Goal: Task Accomplishment & Management: Complete application form

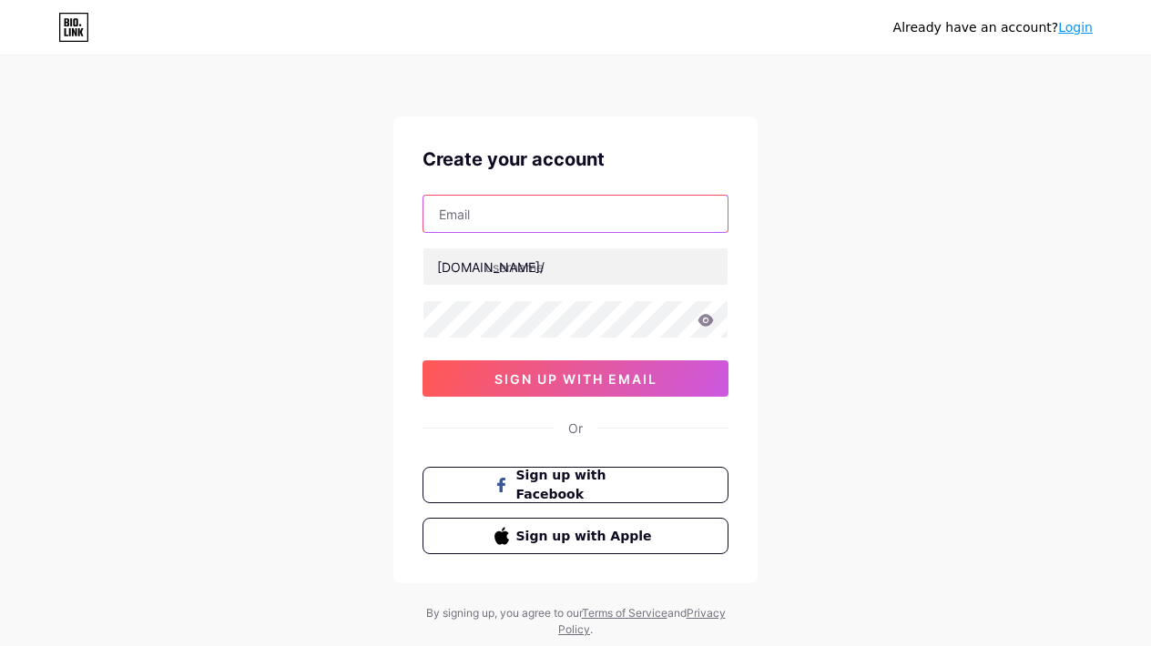
click at [493, 229] on input "text" at bounding box center [575, 214] width 304 height 36
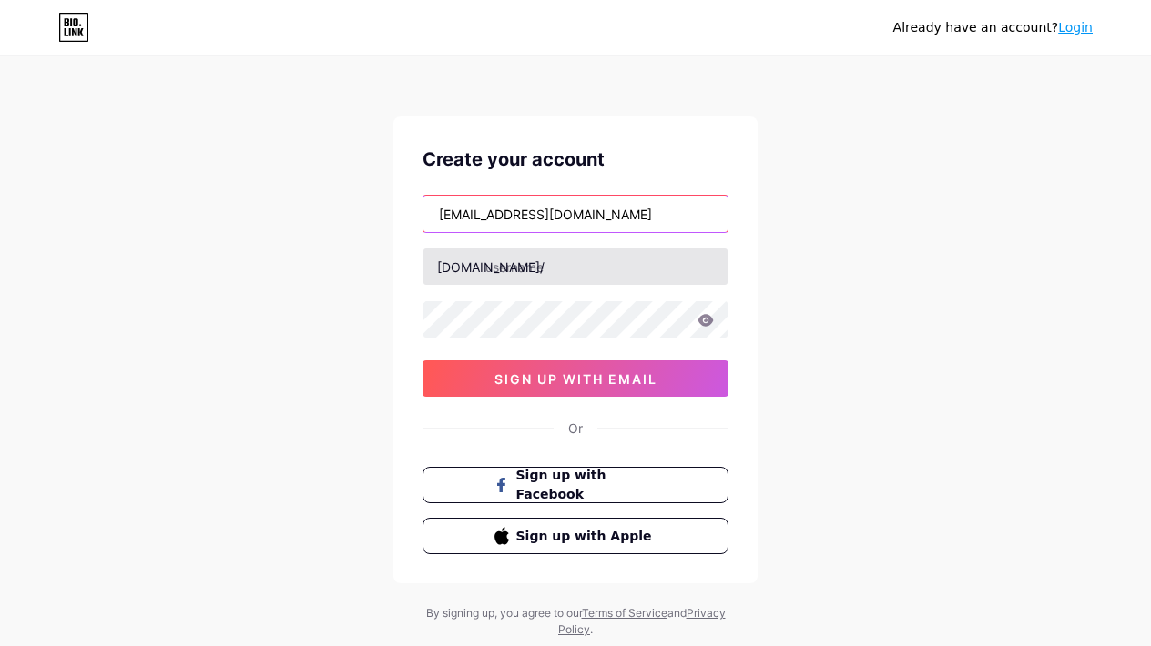
type input "[EMAIL_ADDRESS][DOMAIN_NAME]"
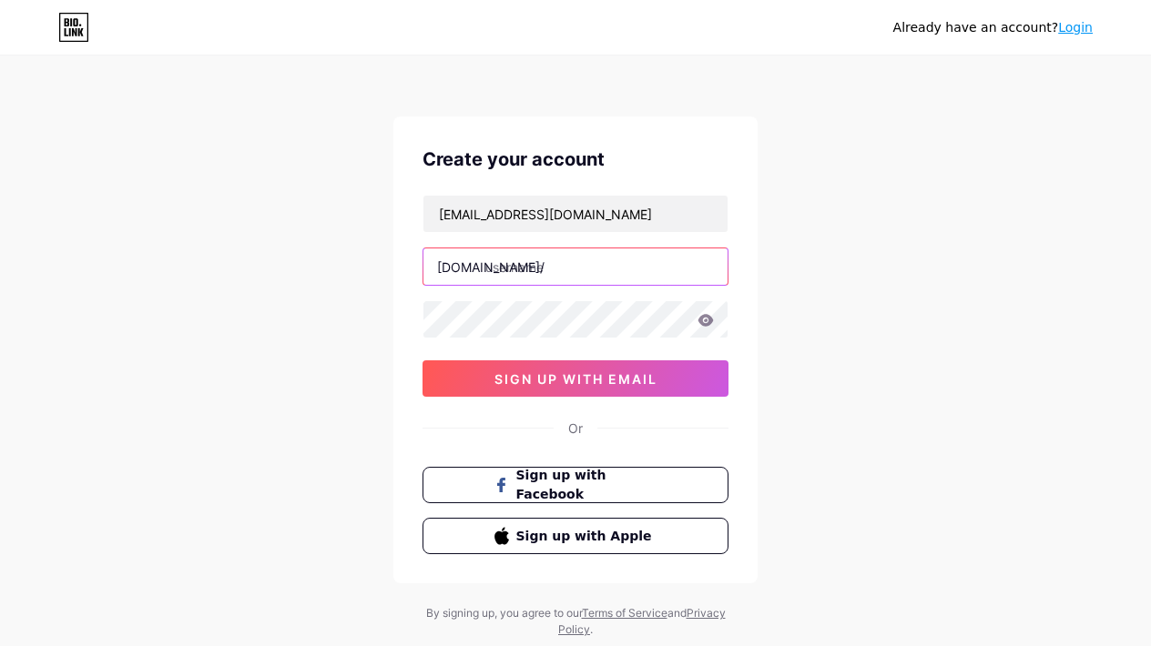
click at [577, 277] on input "text" at bounding box center [575, 267] width 304 height 36
type input "monsieurwinnie"
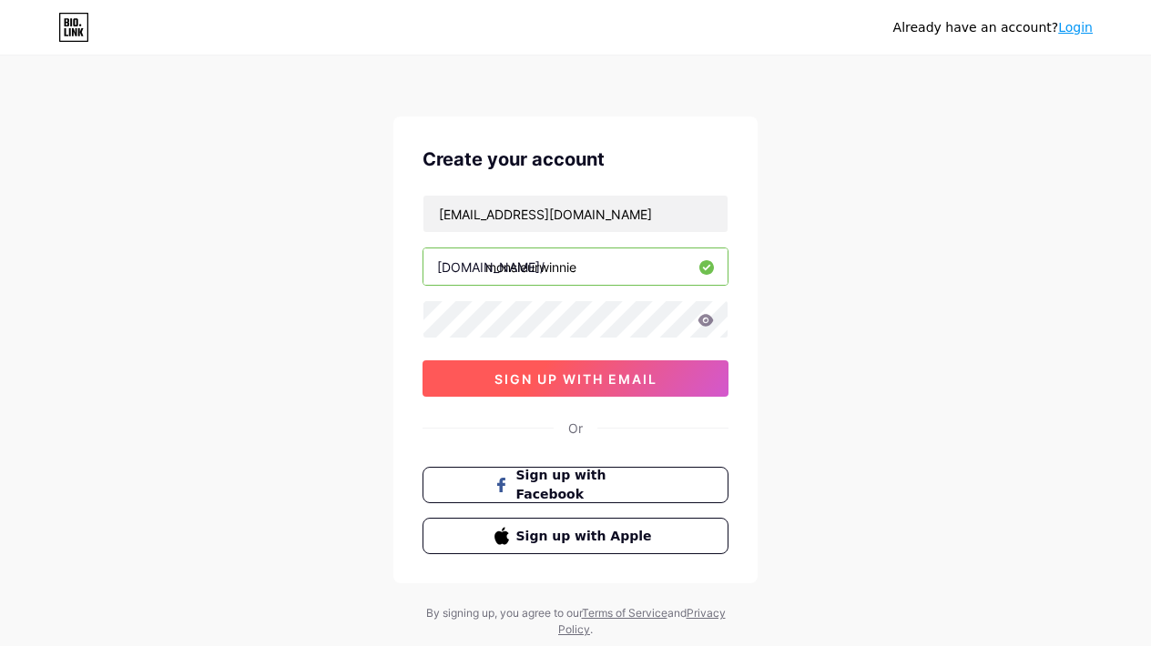
click at [599, 387] on button "sign up with email" at bounding box center [575, 379] width 306 height 36
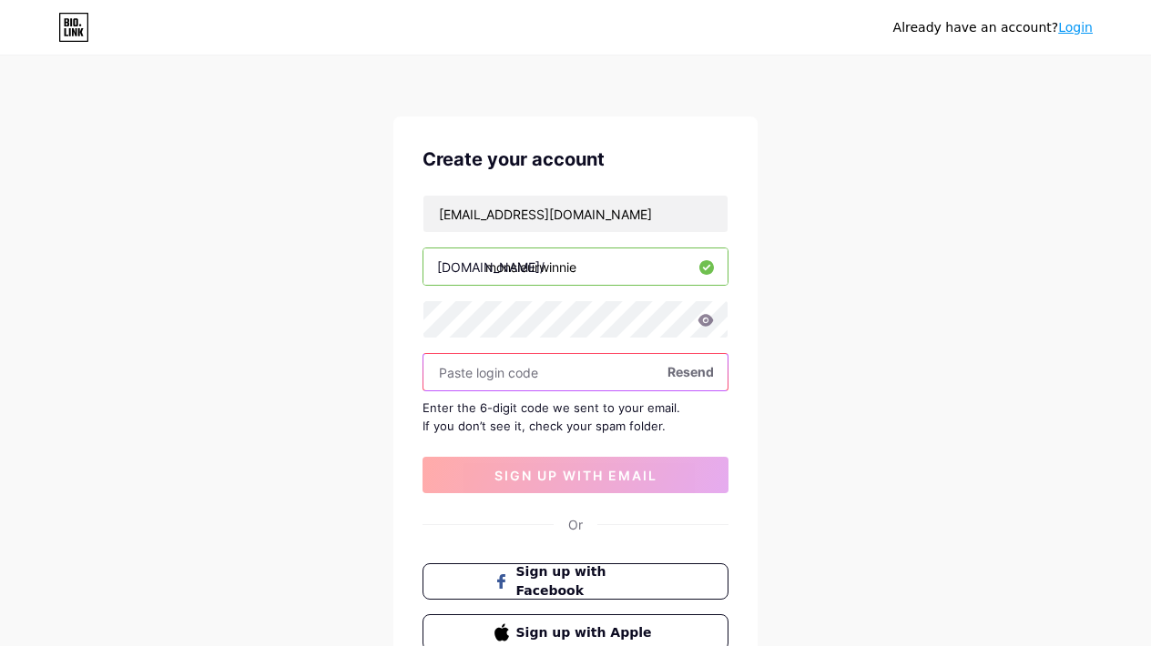
click at [588, 377] on input "text" at bounding box center [575, 372] width 304 height 36
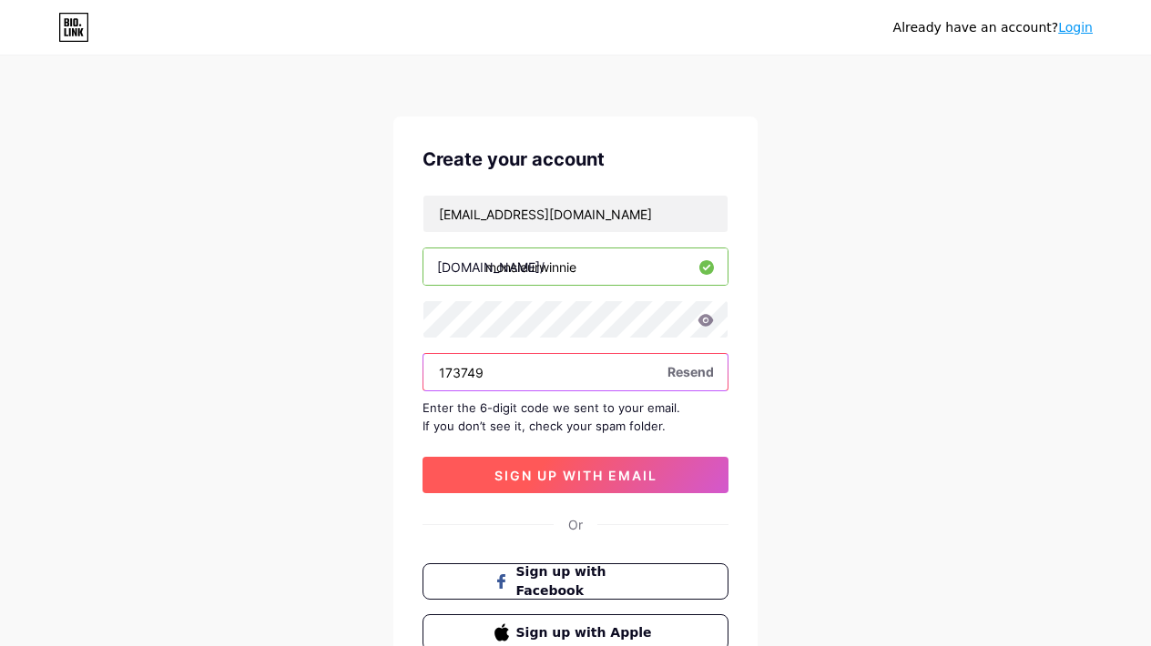
type input "173749"
click at [588, 473] on span "sign up with email" at bounding box center [575, 475] width 163 height 15
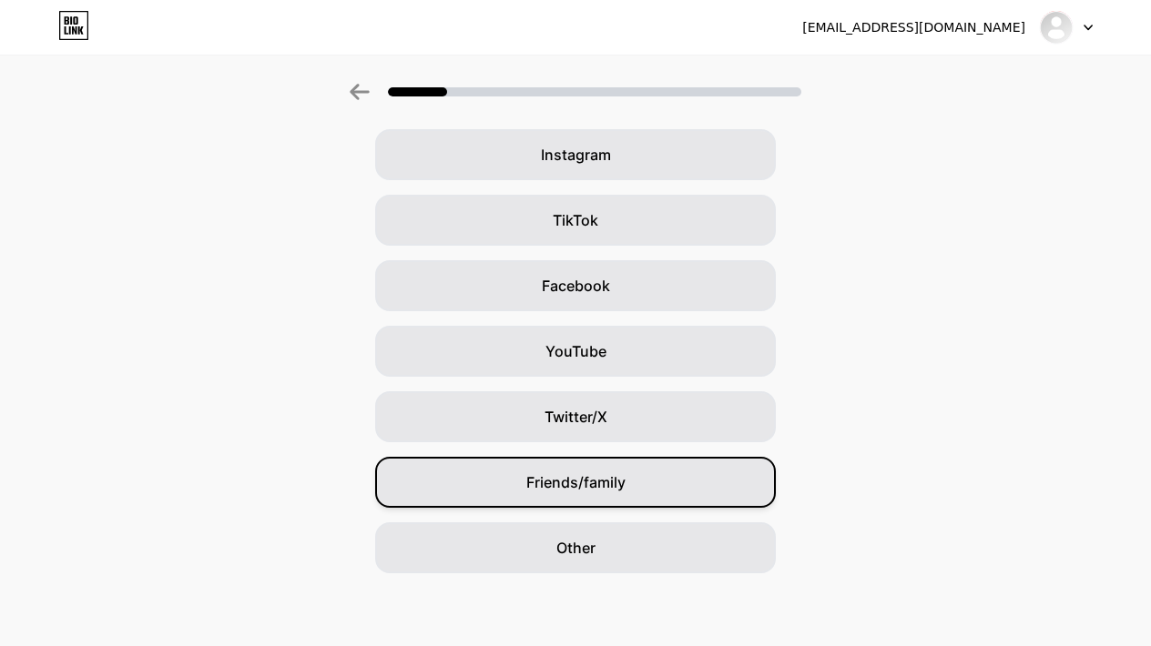
scroll to position [138, 0]
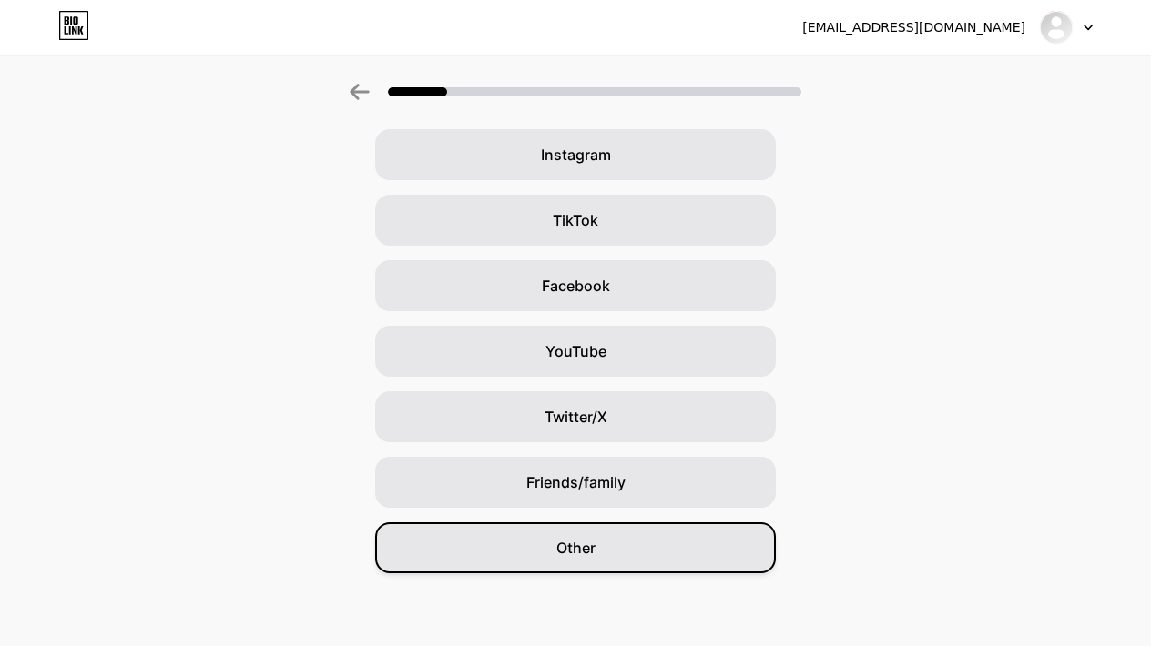
click at [556, 534] on div "Other" at bounding box center [575, 548] width 401 height 51
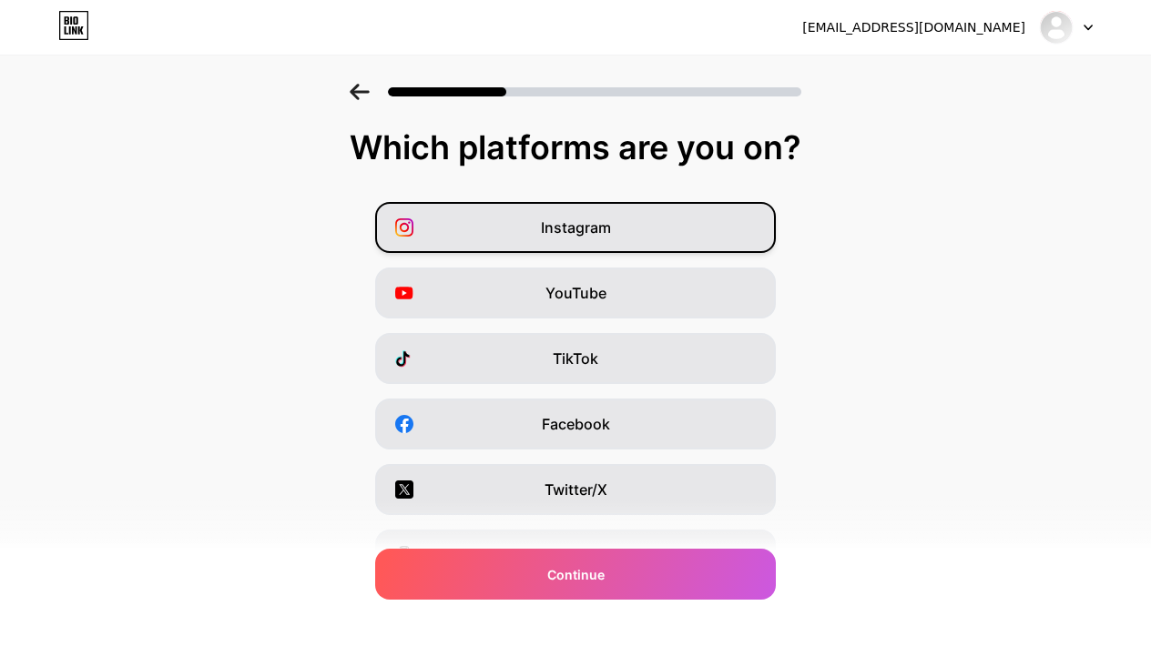
scroll to position [0, 0]
click at [615, 233] on div "Instagram" at bounding box center [575, 227] width 401 height 51
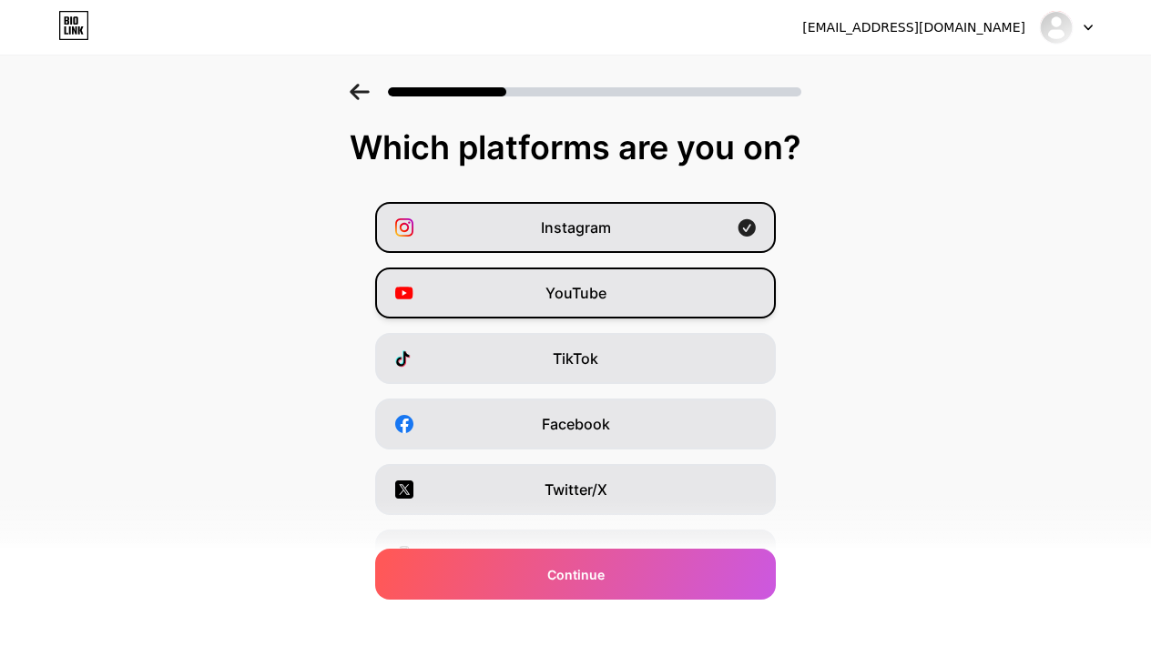
click at [594, 282] on span "YouTube" at bounding box center [575, 293] width 61 height 22
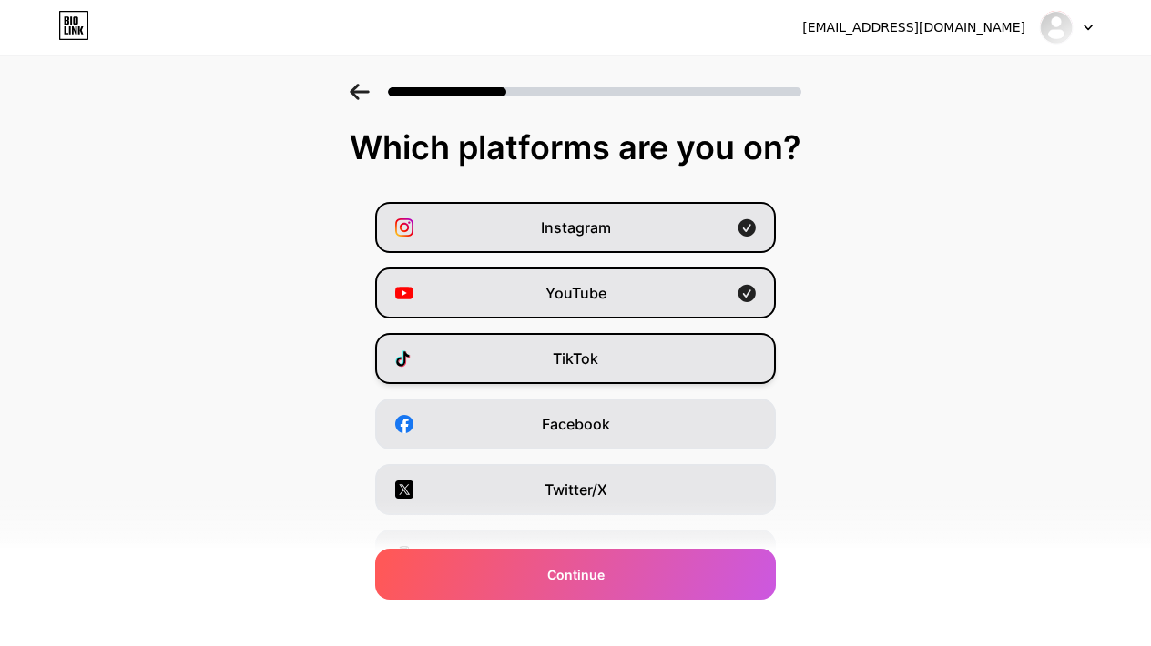
click at [584, 359] on span "TikTok" at bounding box center [576, 359] width 46 height 22
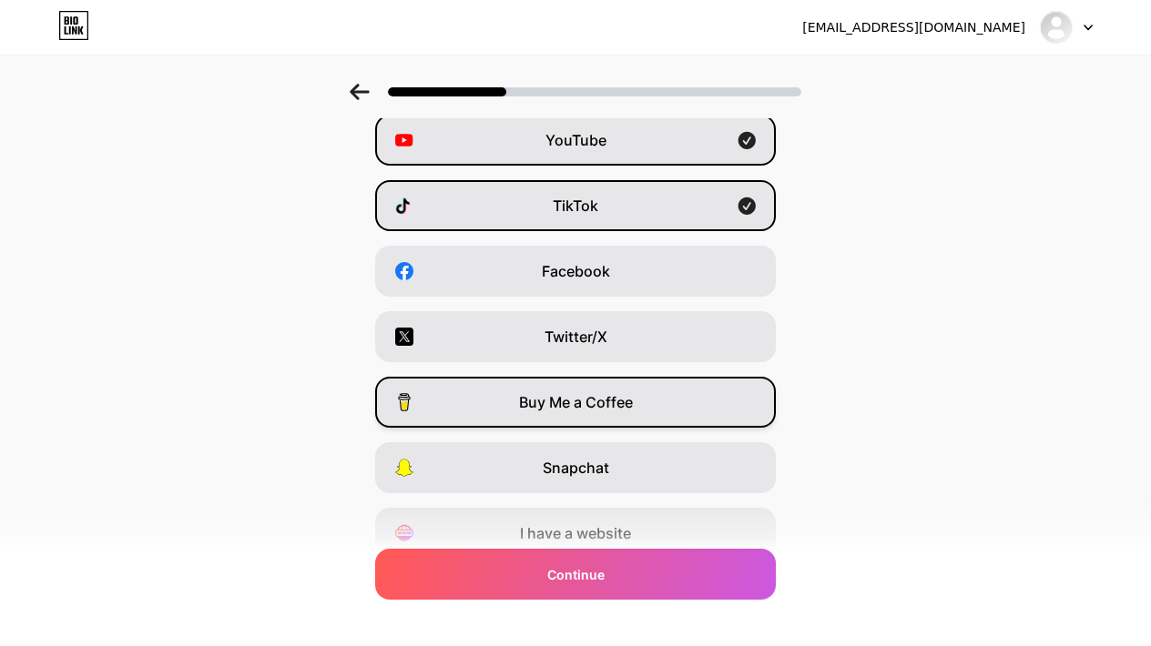
scroll to position [170, 0]
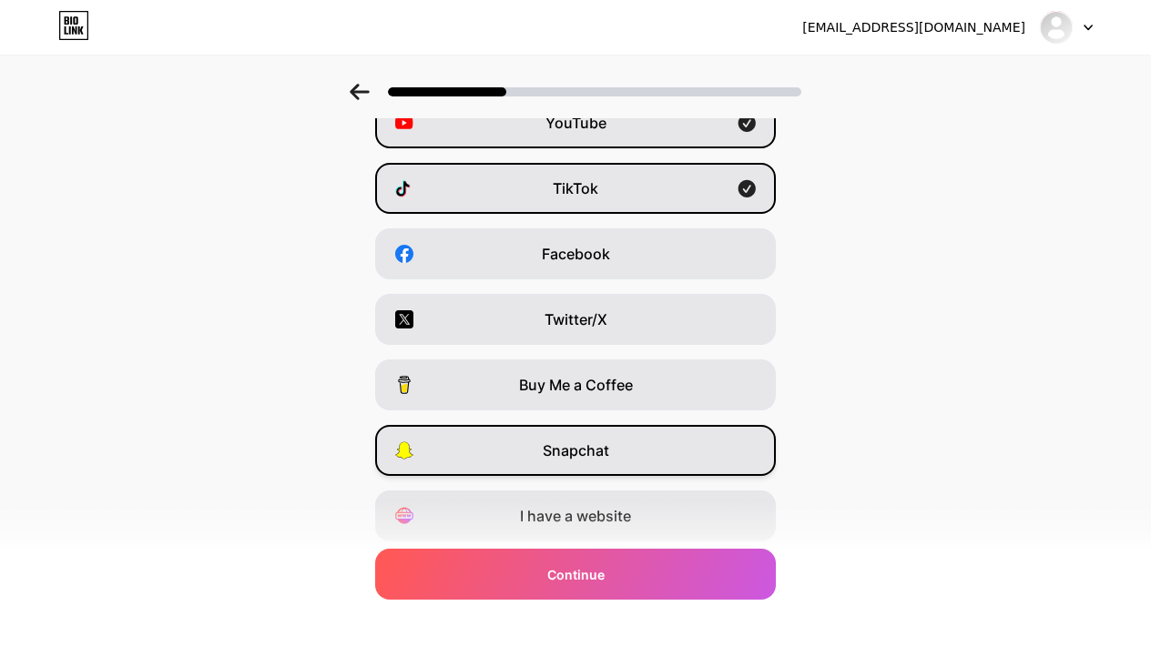
click at [569, 445] on span "Snapchat" at bounding box center [576, 451] width 66 height 22
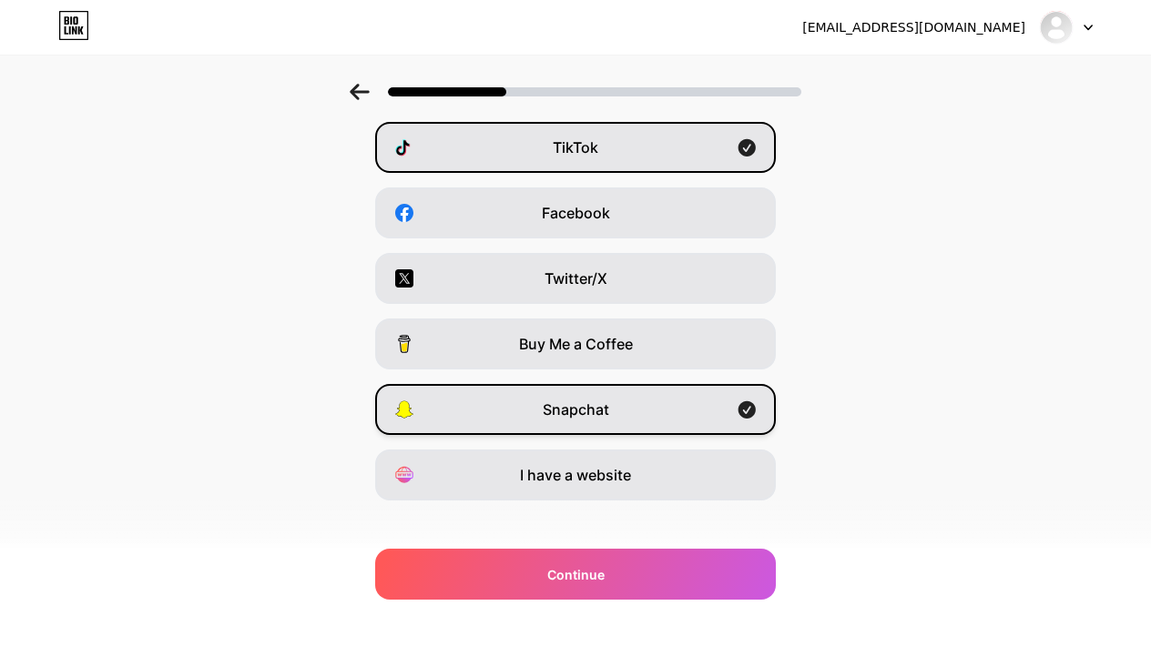
scroll to position [214, 0]
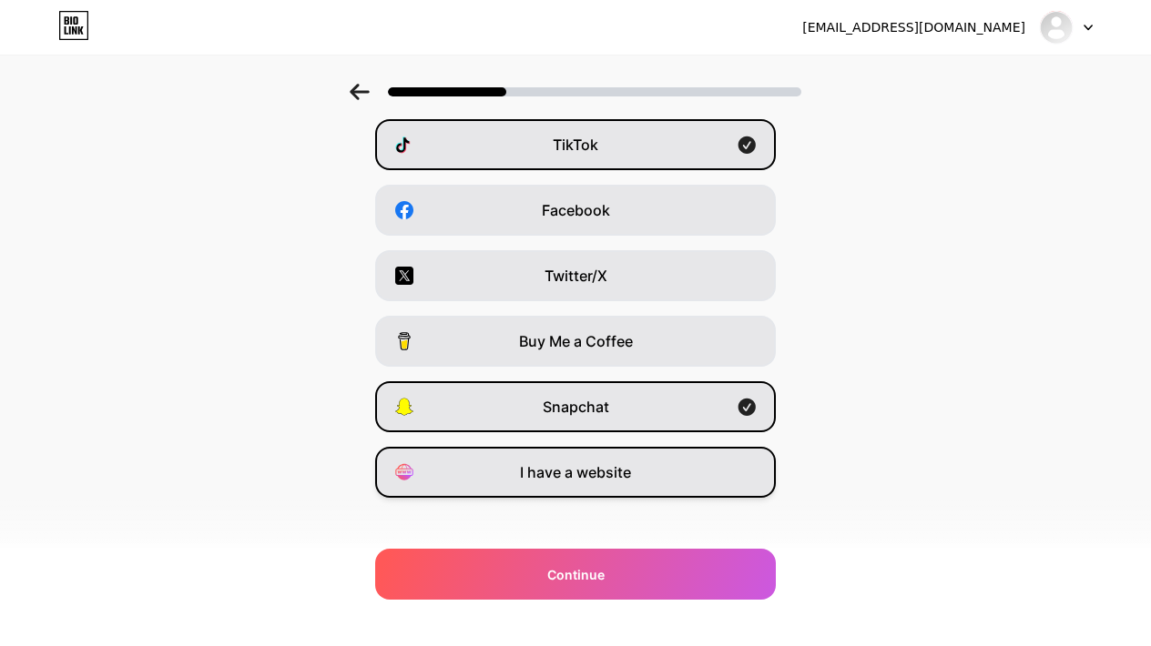
click at [565, 471] on span "I have a website" at bounding box center [575, 473] width 111 height 22
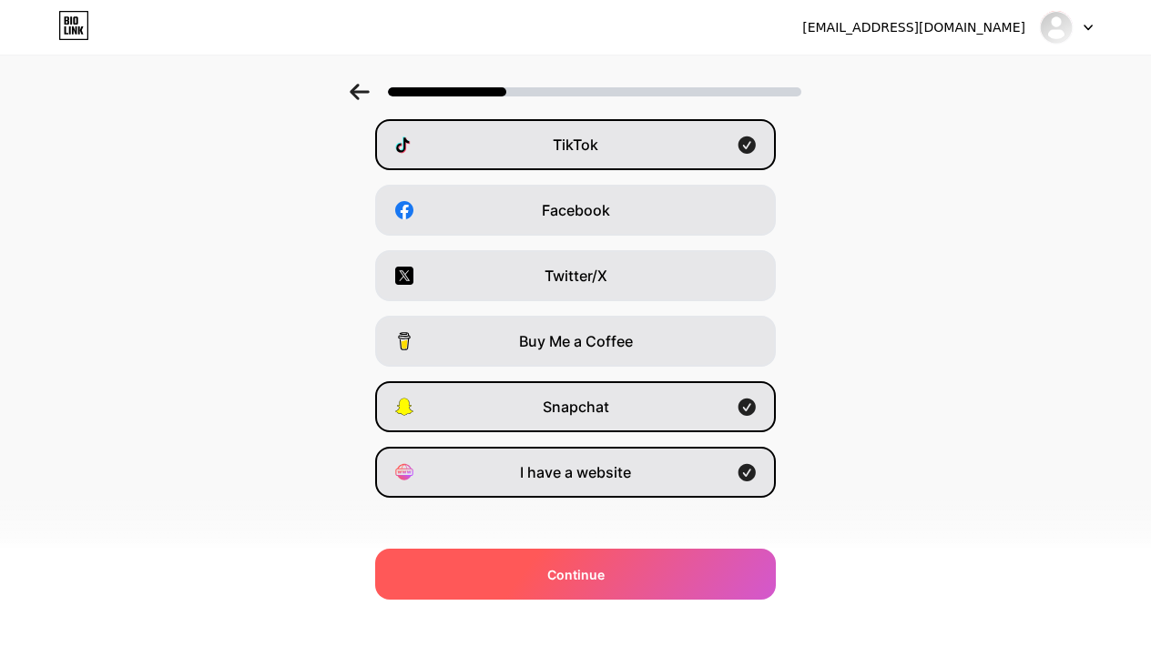
click at [565, 565] on span "Continue" at bounding box center [575, 574] width 57 height 19
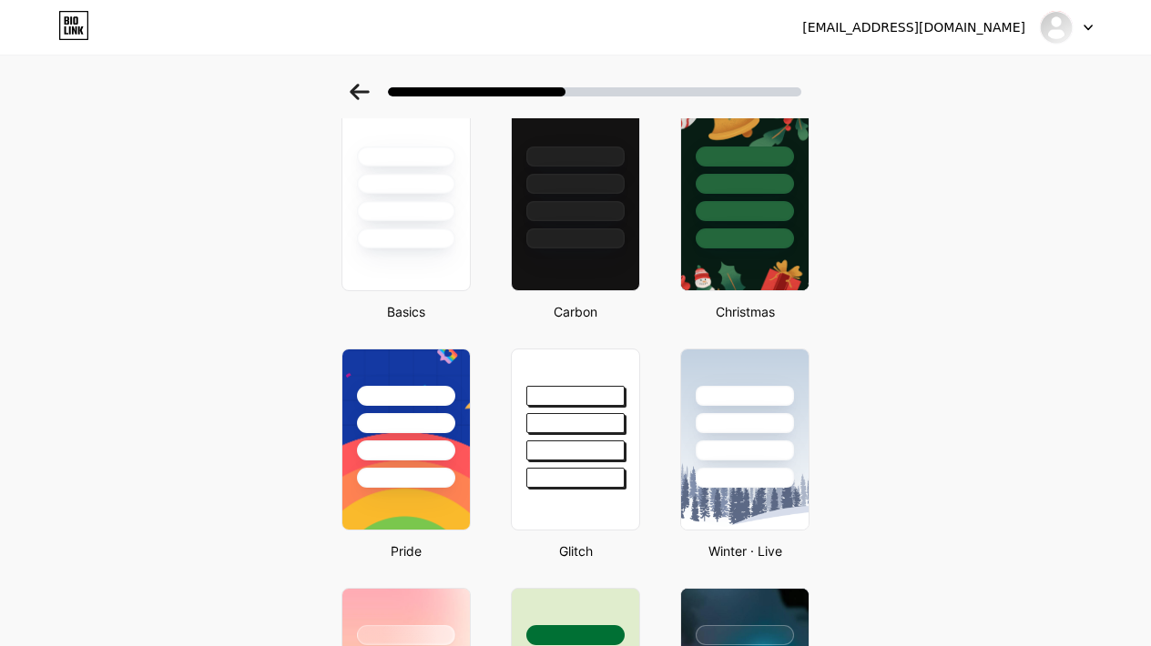
scroll to position [114, 0]
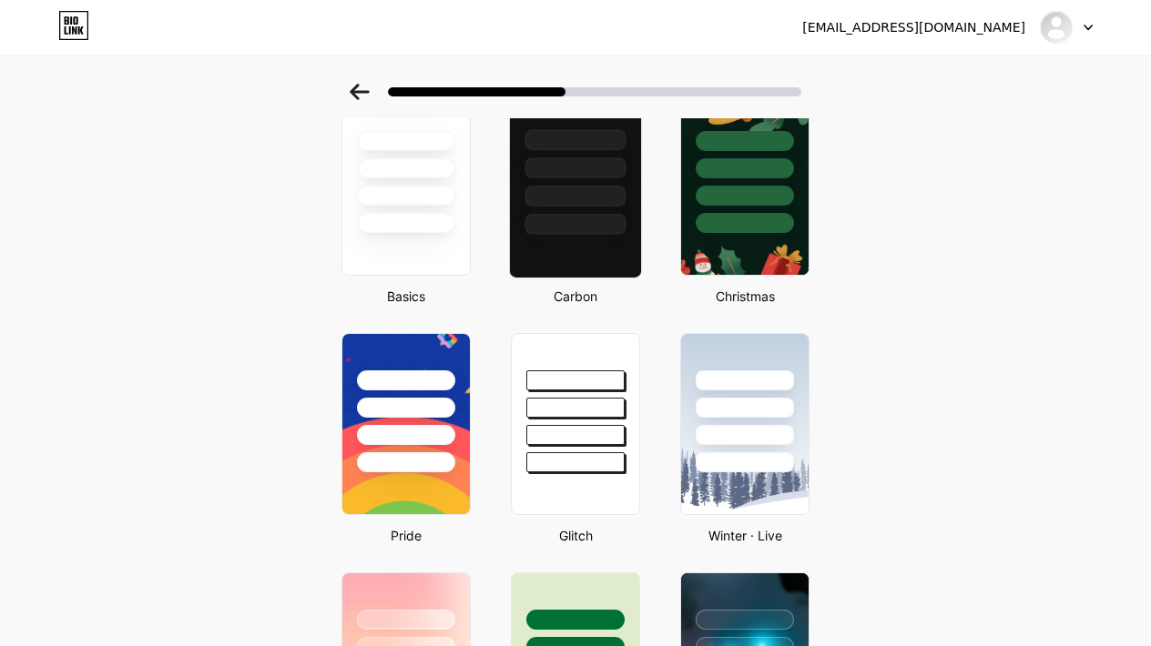
click at [572, 253] on div at bounding box center [575, 185] width 133 height 188
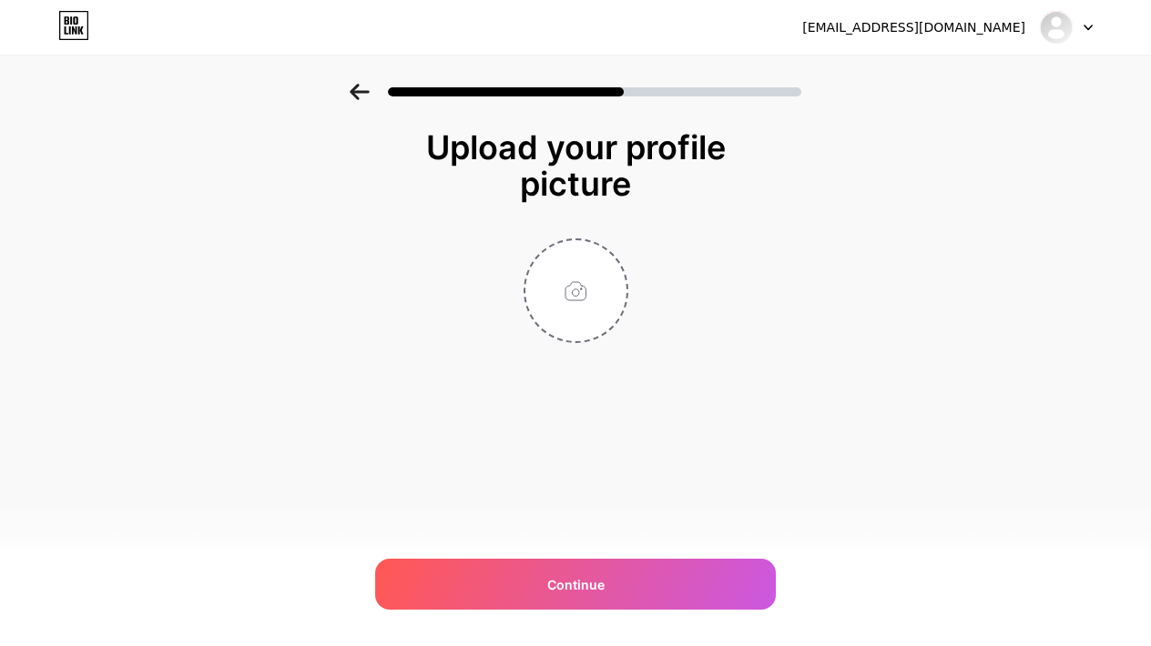
scroll to position [0, 0]
click at [579, 278] on input "file" at bounding box center [575, 290] width 101 height 101
type input "C:\fakepath\29E1B3C0-09AE-4A17-A026-108705E066F7.PNG"
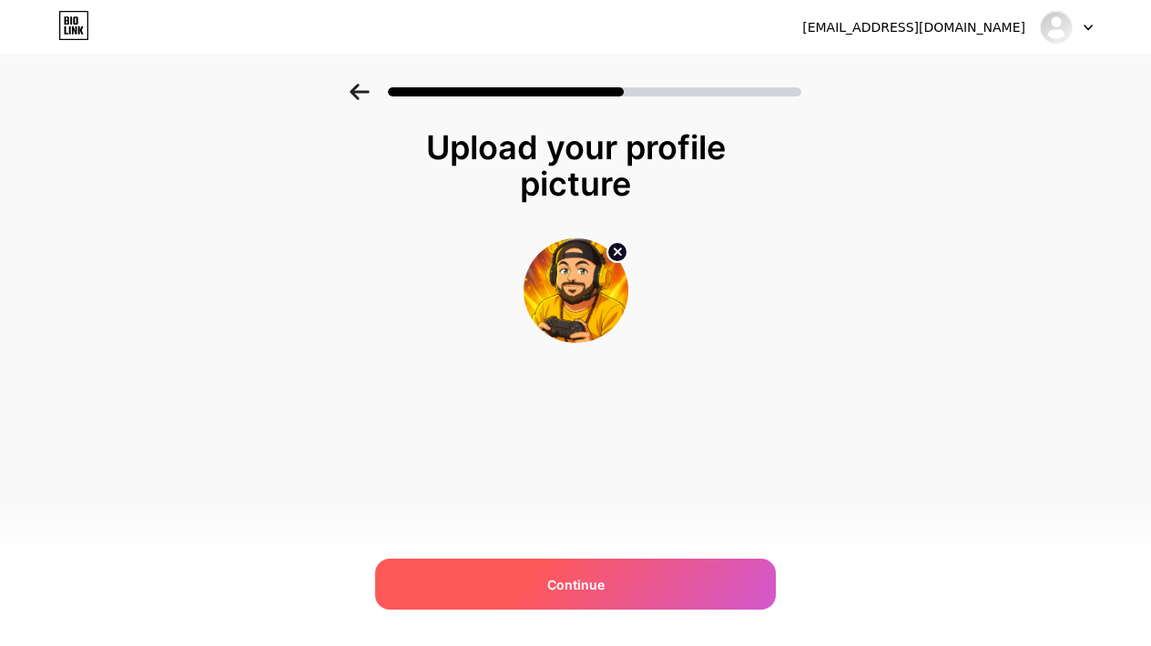
click at [571, 570] on div "Continue" at bounding box center [575, 584] width 401 height 51
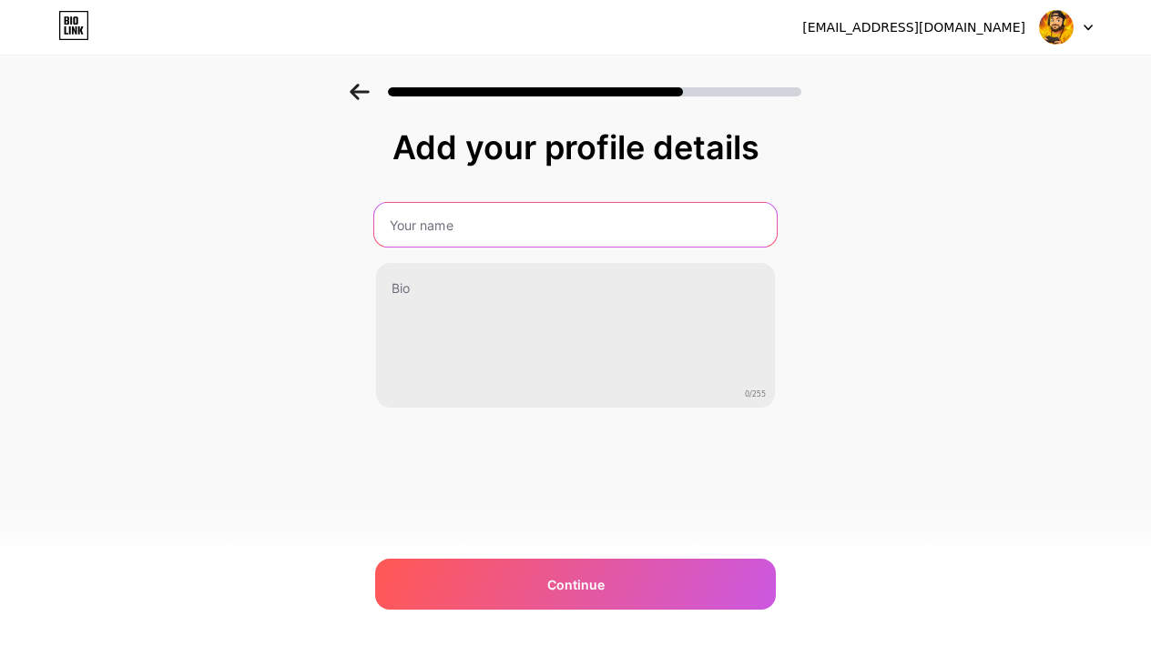
click at [514, 239] on input "text" at bounding box center [575, 225] width 402 height 44
type input "m"
type input "Monsieur.winnie"
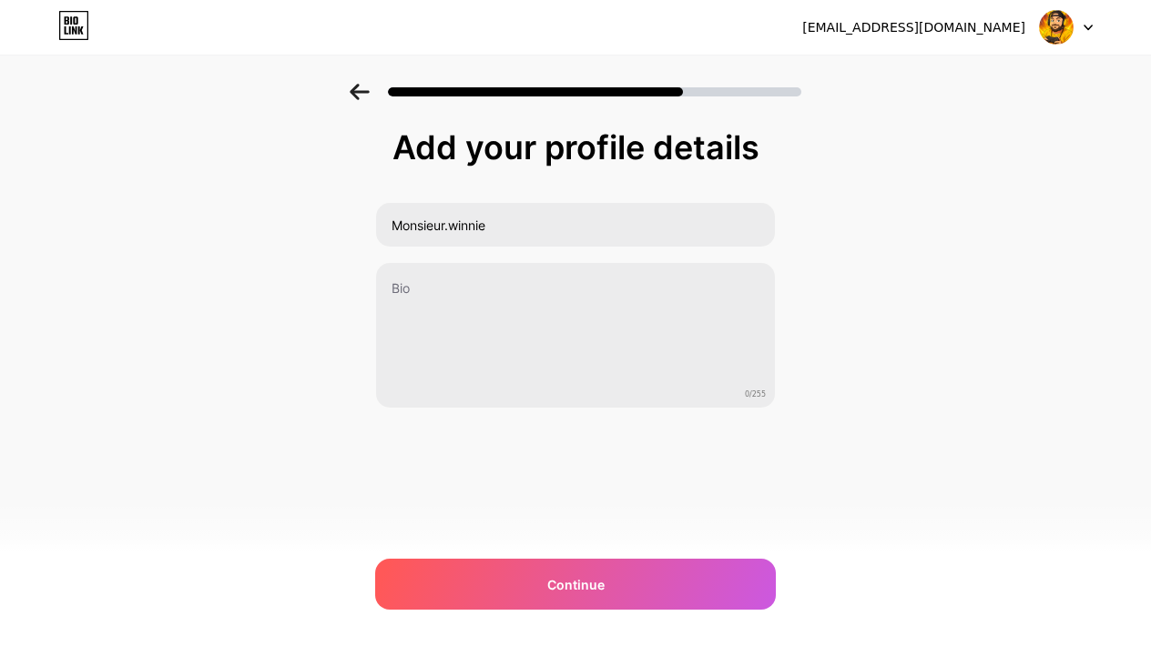
click at [877, 359] on div "Add your profile details Monsieur.winnie 0/255 Continue Error" at bounding box center [575, 292] width 1151 height 416
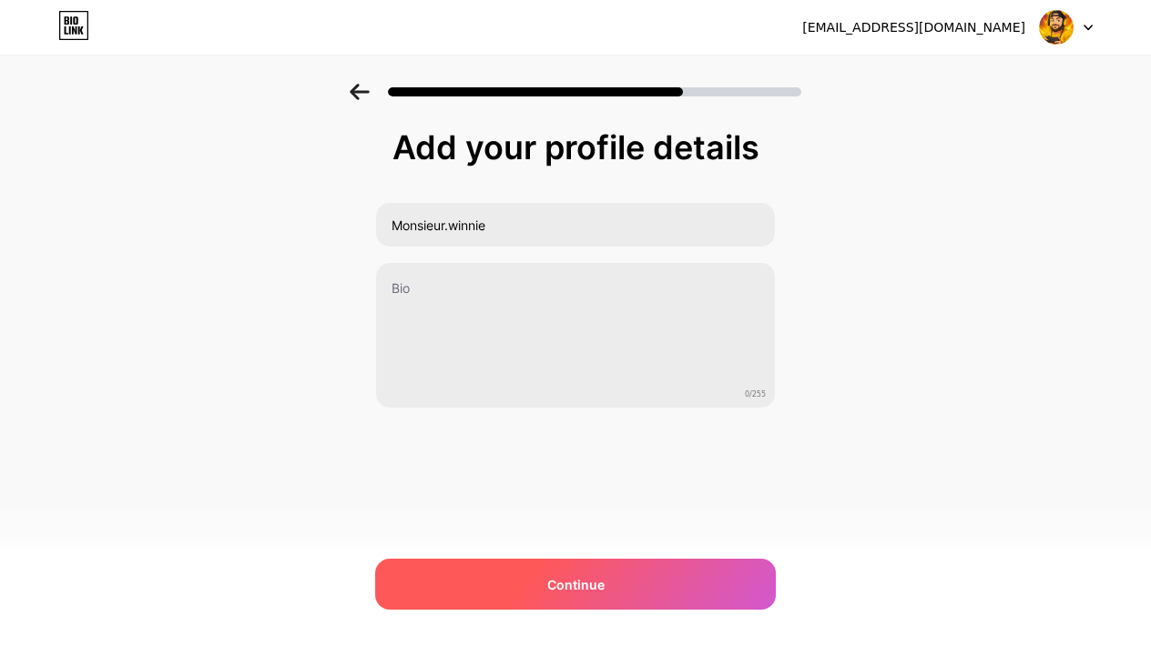
click at [517, 573] on div "Continue" at bounding box center [575, 584] width 401 height 51
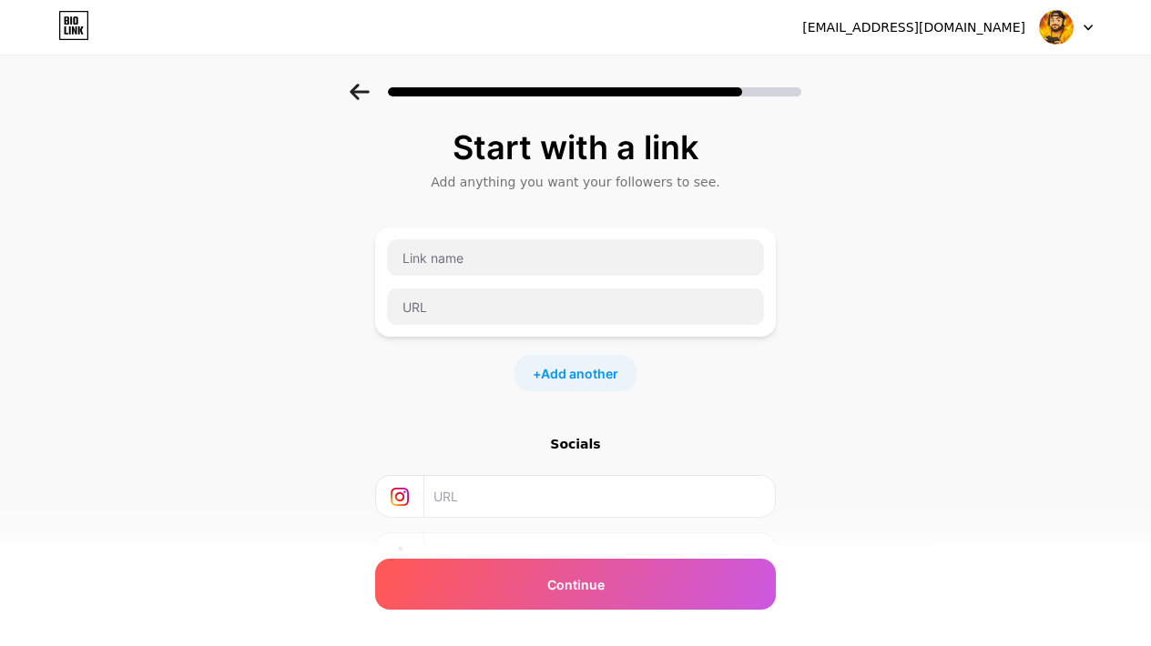
click at [448, 501] on input "text" at bounding box center [598, 496] width 331 height 41
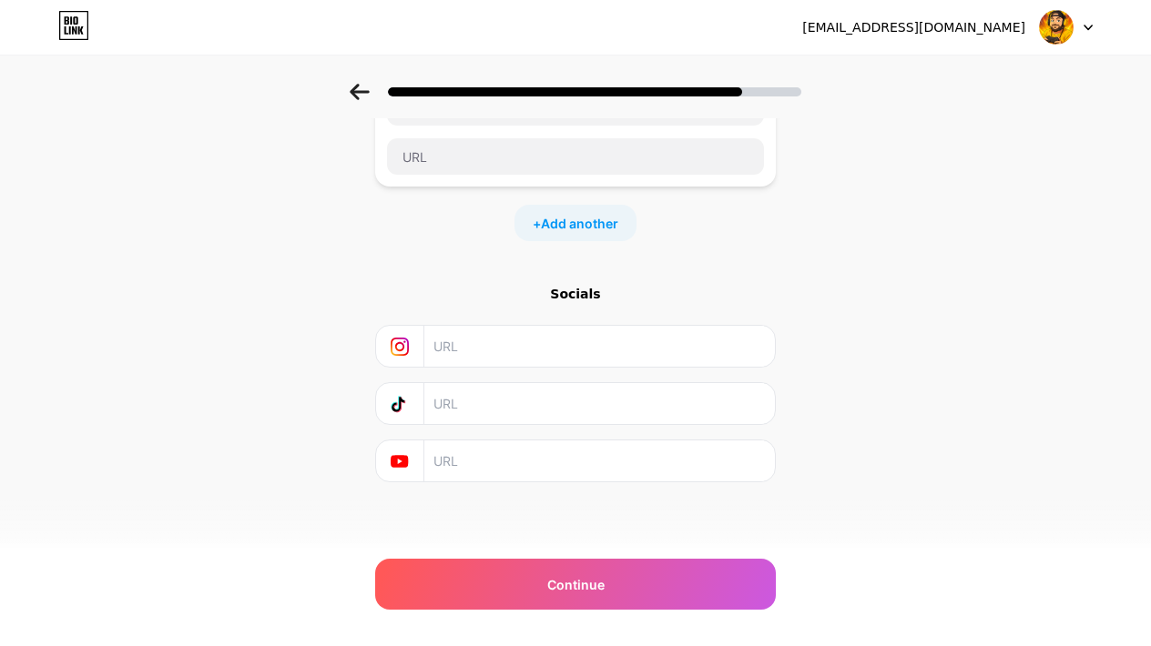
scroll to position [150, 0]
click at [460, 401] on input "text" at bounding box center [598, 403] width 331 height 41
click at [455, 455] on input "text" at bounding box center [598, 461] width 331 height 41
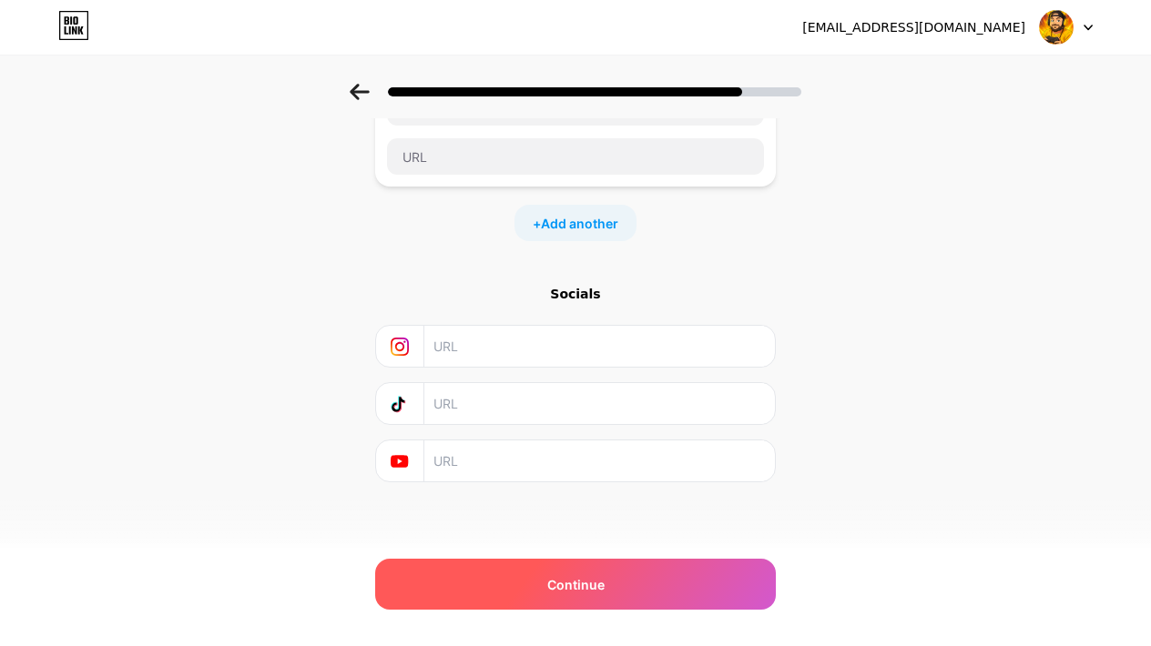
click at [514, 575] on div "Continue" at bounding box center [575, 584] width 401 height 51
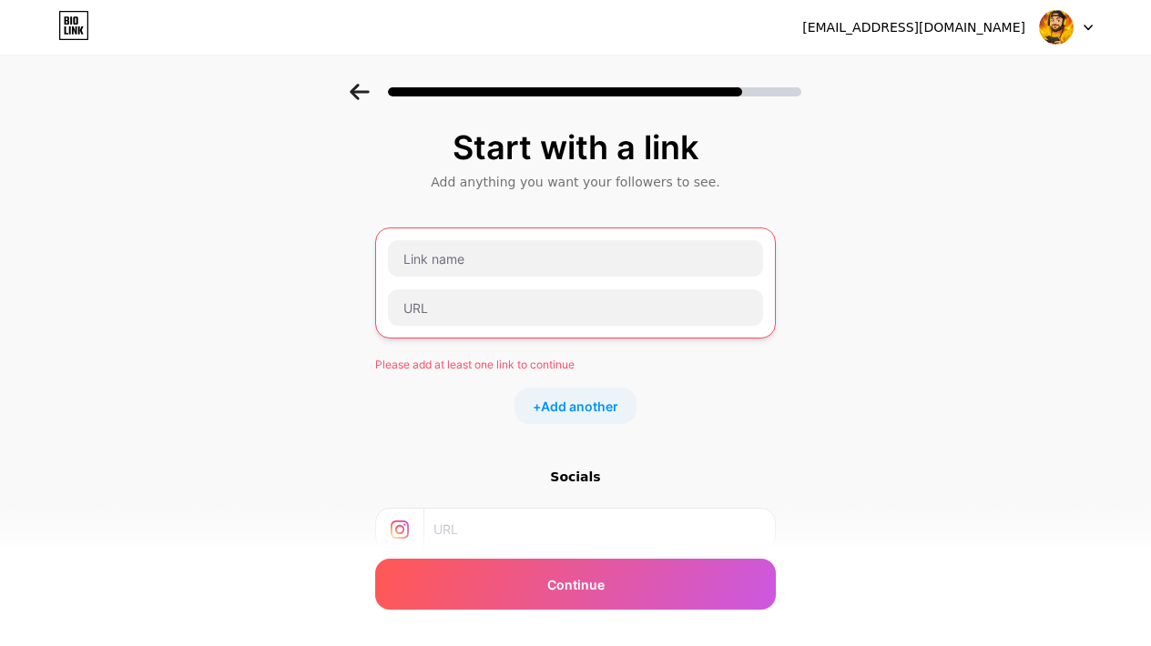
scroll to position [0, 0]
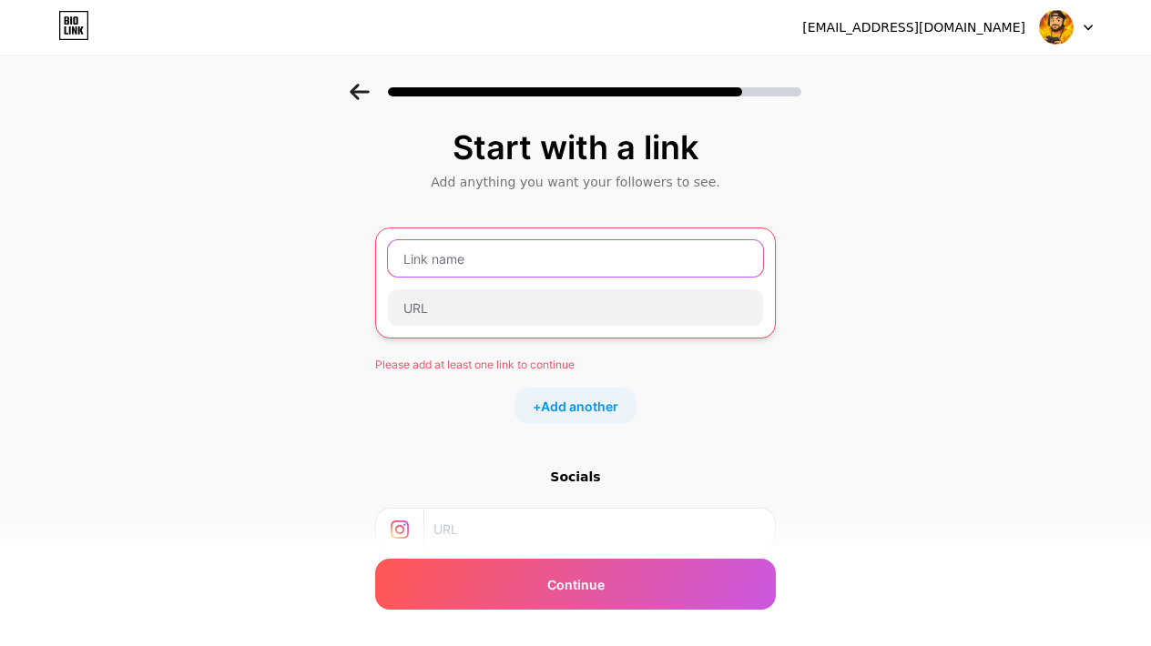
click at [476, 273] on input "text" at bounding box center [575, 258] width 375 height 36
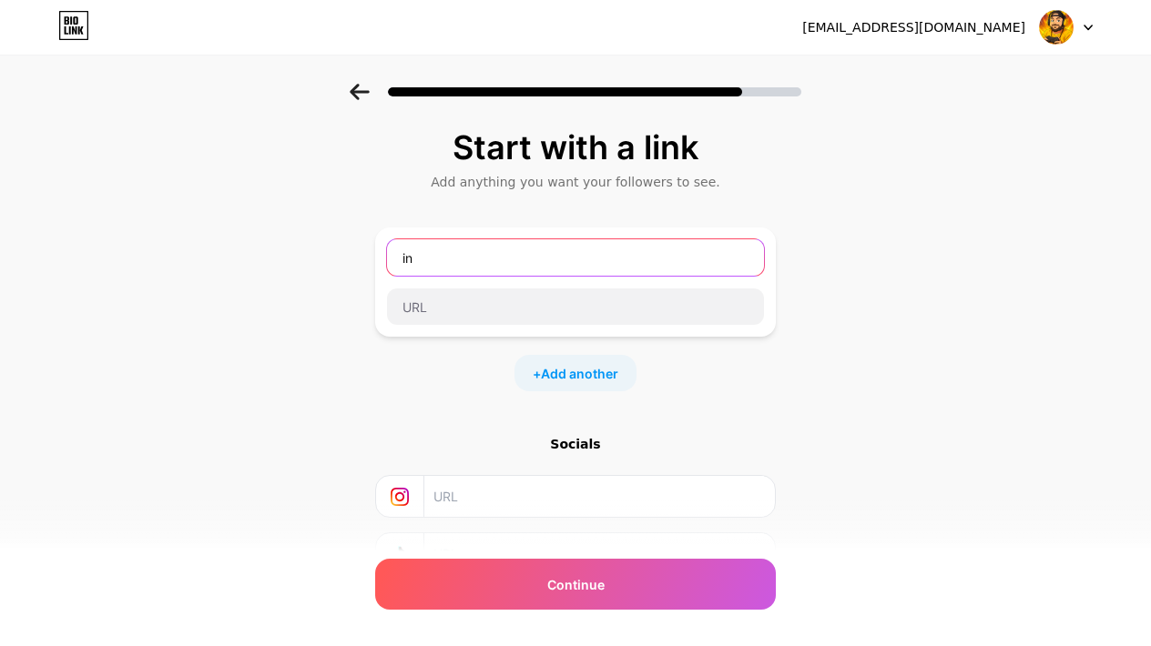
type input "i"
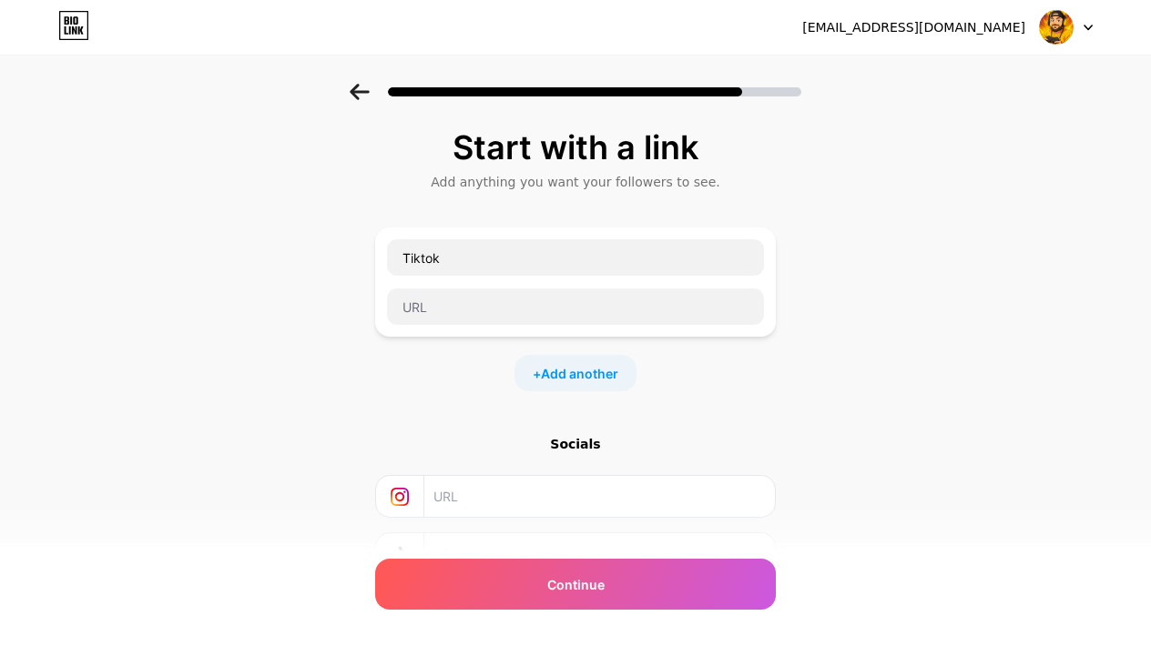
click at [772, 414] on div "Start with a link Add anything you want your followers to see. Tiktok + Add ano…" at bounding box center [575, 381] width 401 height 504
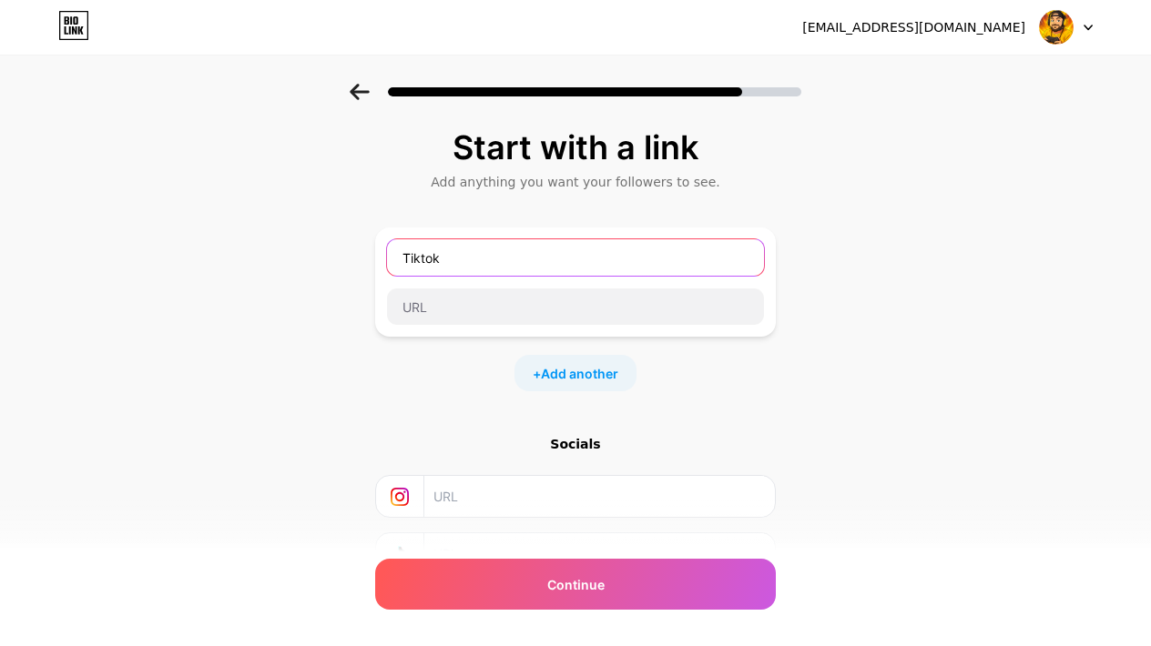
click at [470, 254] on input "Tiktok" at bounding box center [575, 257] width 377 height 36
type input "i"
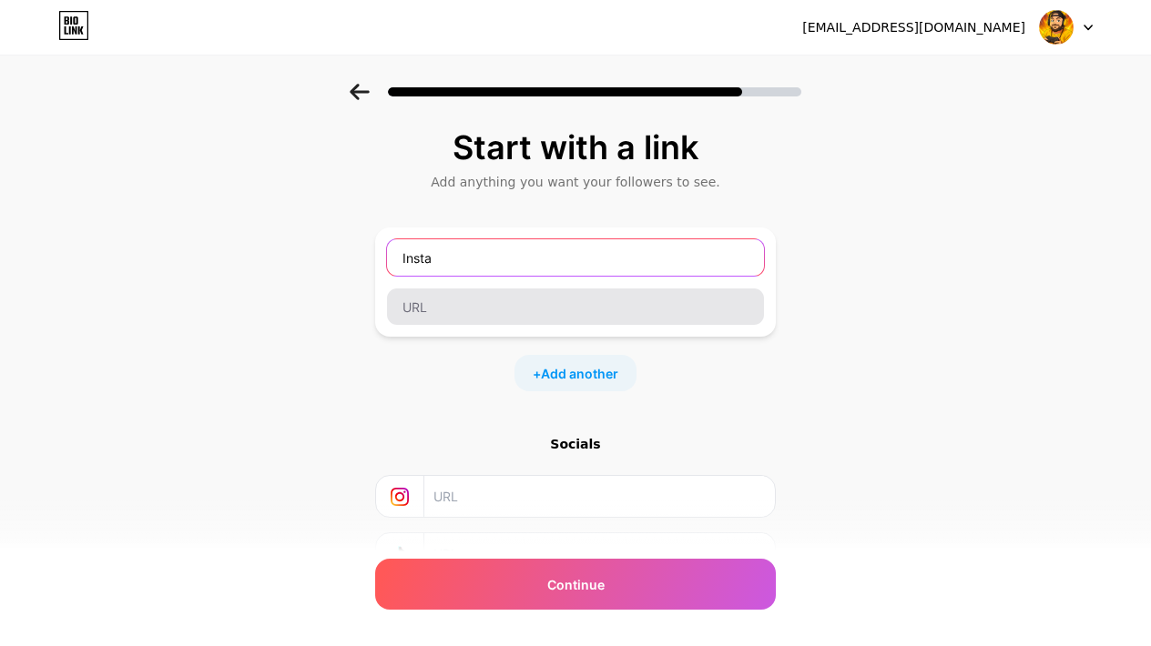
type input "Insta"
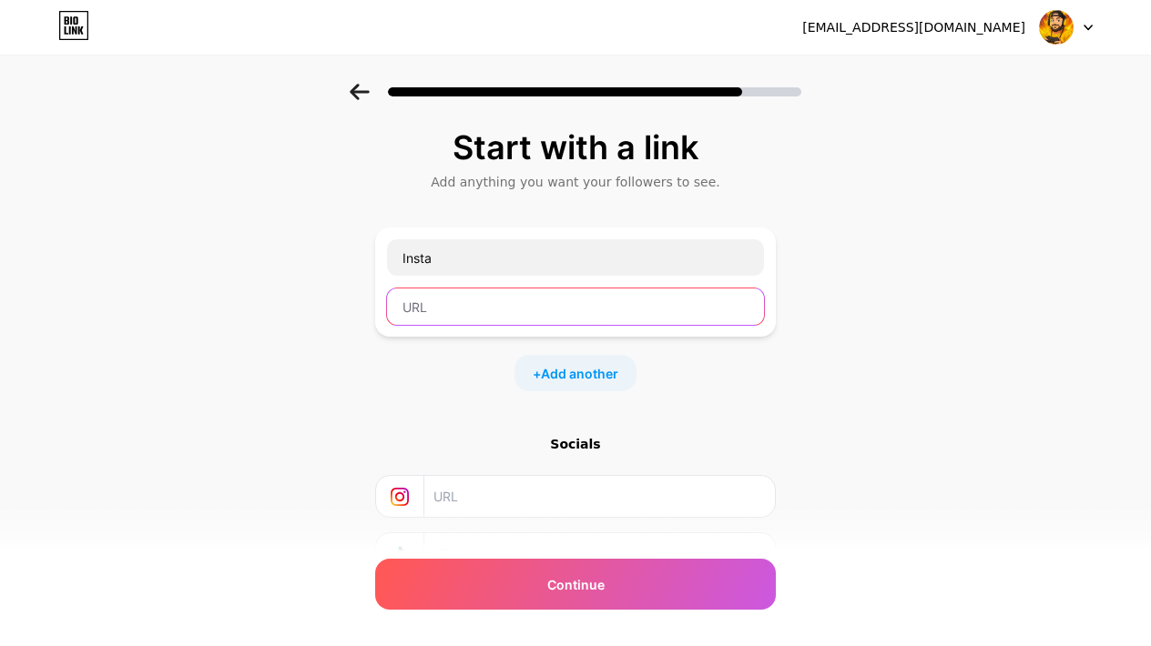
click at [476, 310] on input "text" at bounding box center [575, 307] width 377 height 36
paste input "[URL][DOMAIN_NAME][DOMAIN_NAME]"
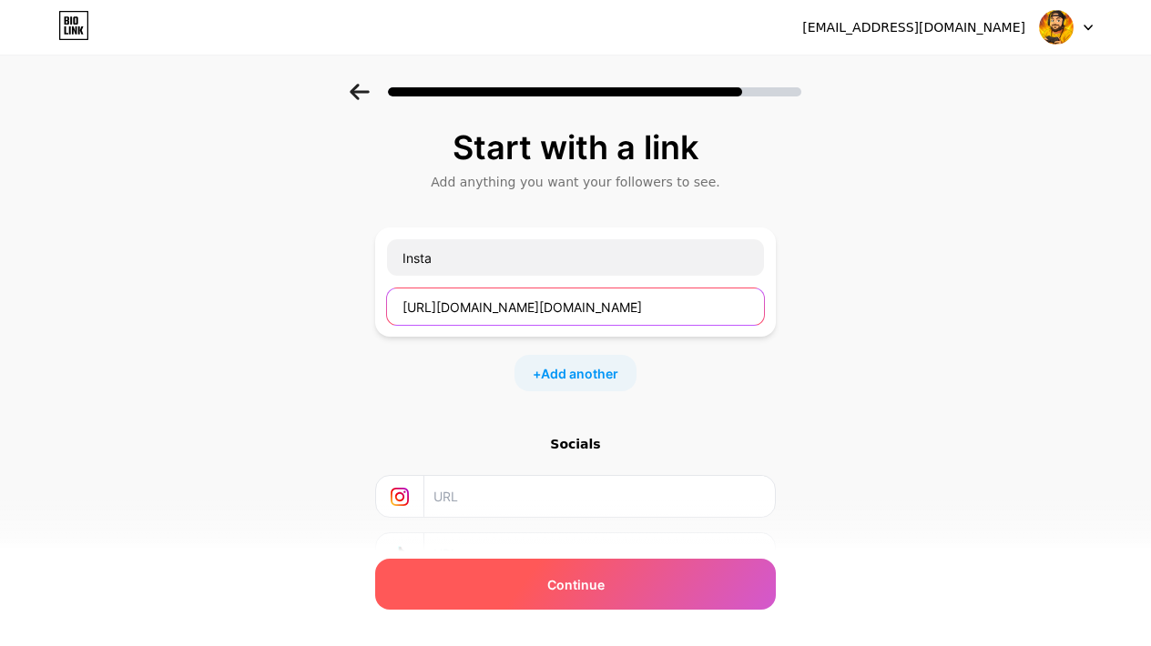
type input "[URL][DOMAIN_NAME][DOMAIN_NAME]"
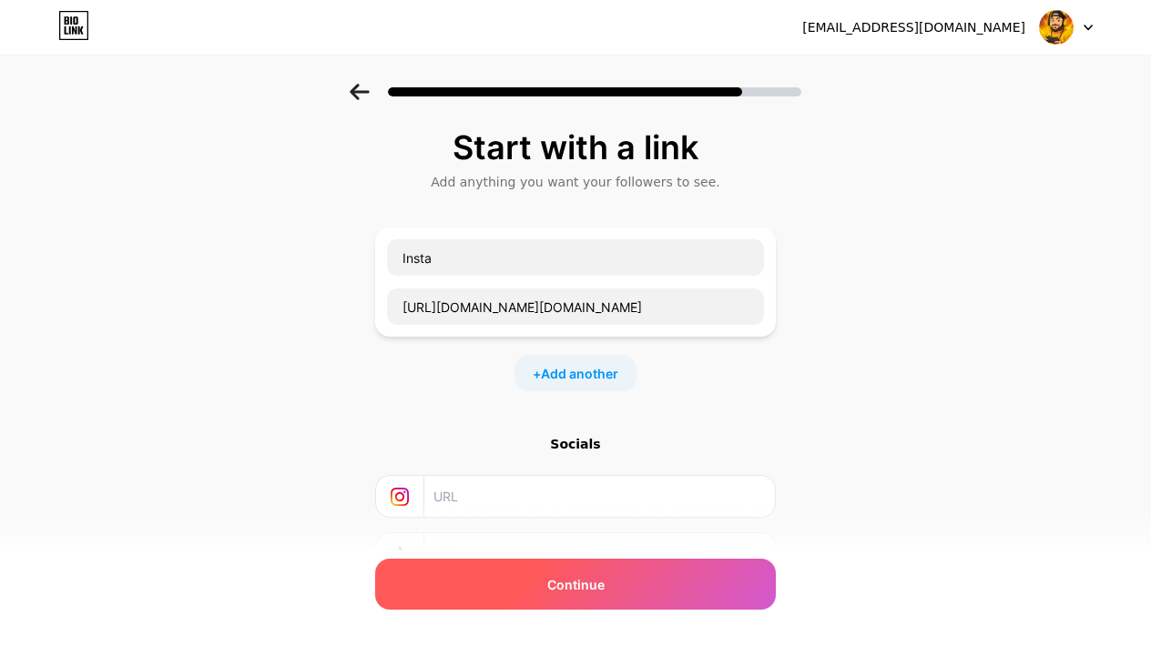
click at [511, 568] on div "Continue" at bounding box center [575, 584] width 401 height 51
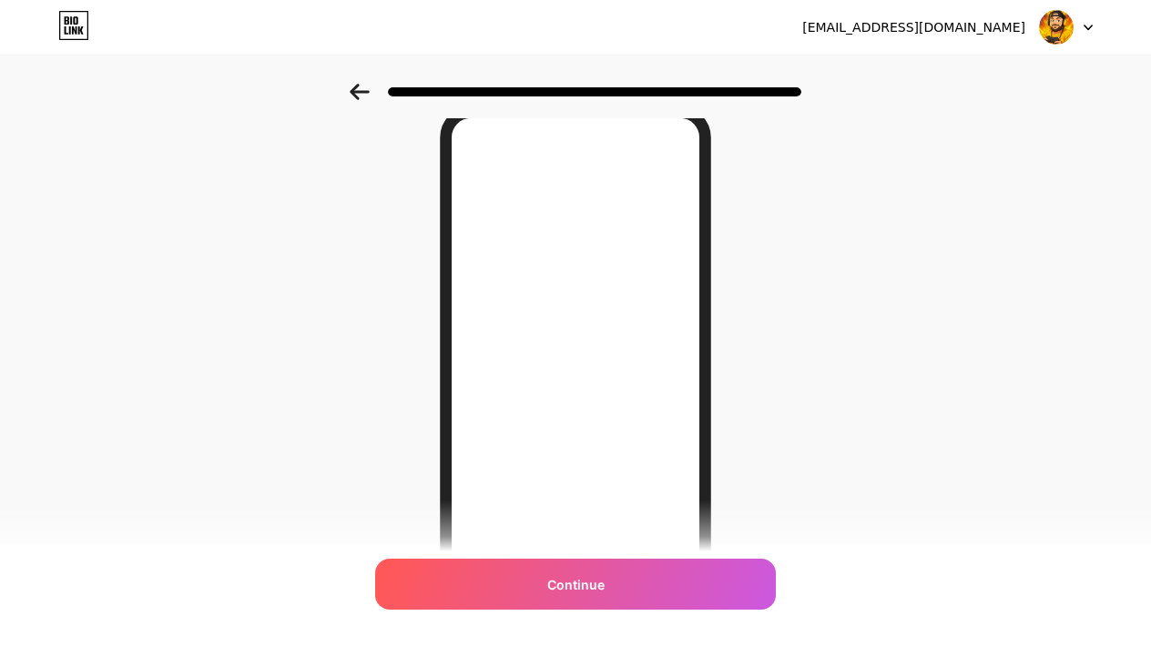
scroll to position [6, 0]
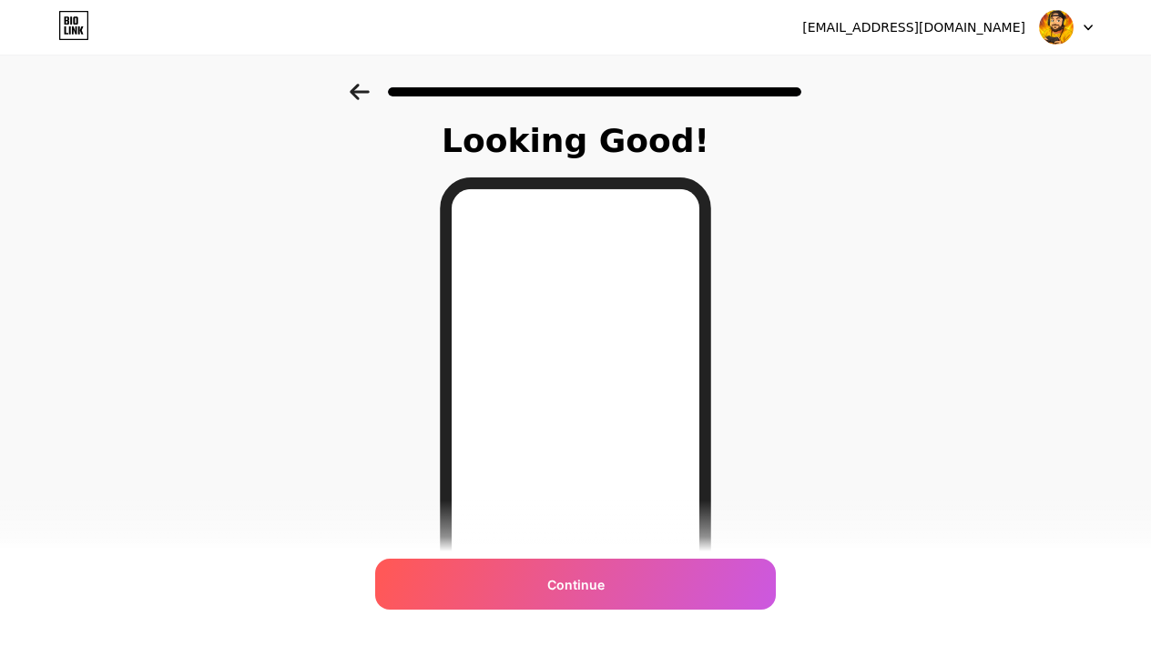
click at [363, 100] on div at bounding box center [575, 87] width 1151 height 64
click at [356, 86] on icon at bounding box center [359, 92] width 19 height 16
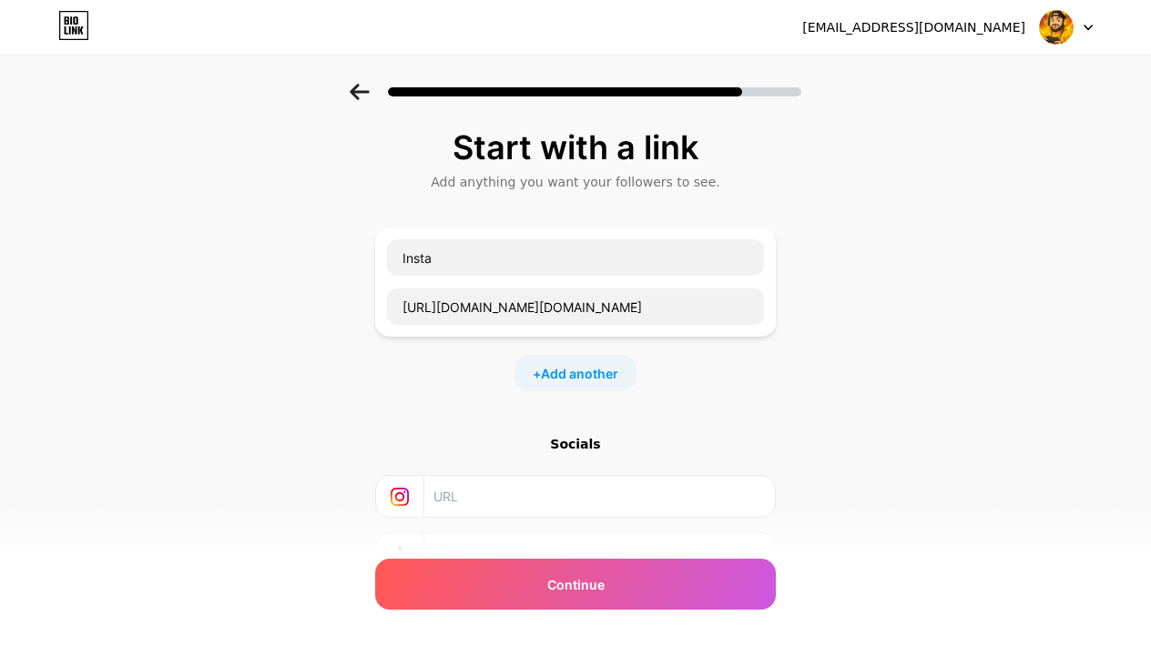
click at [463, 499] on input "text" at bounding box center [598, 496] width 331 height 41
paste input "[URL][DOMAIN_NAME][DOMAIN_NAME]"
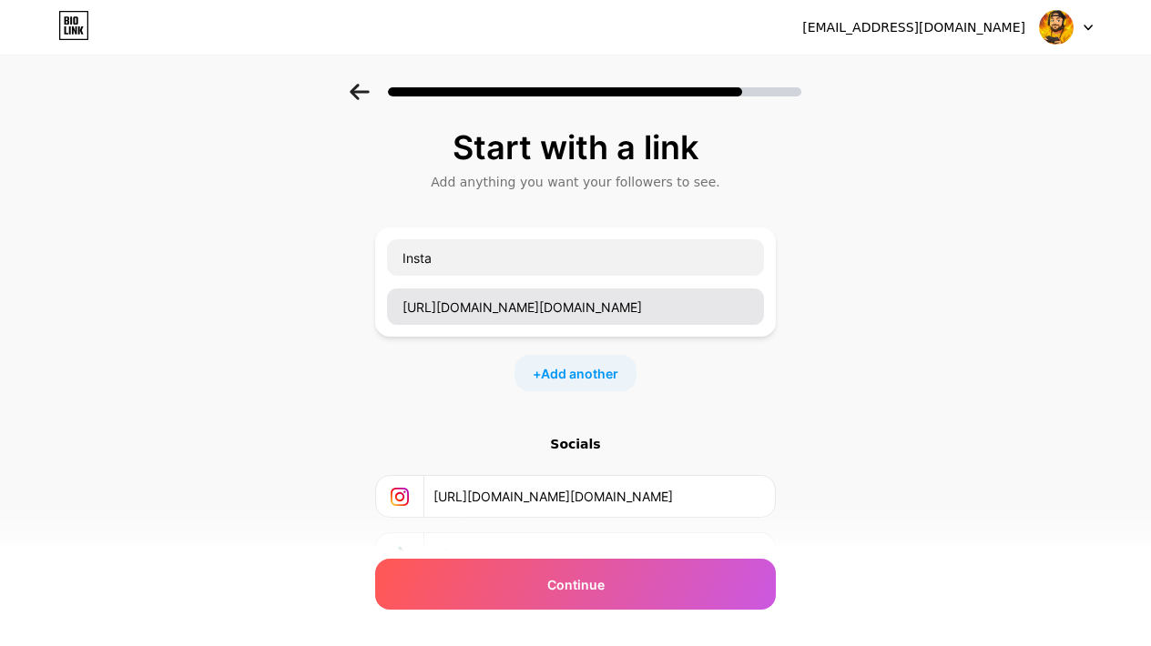
type input "[URL][DOMAIN_NAME][DOMAIN_NAME]"
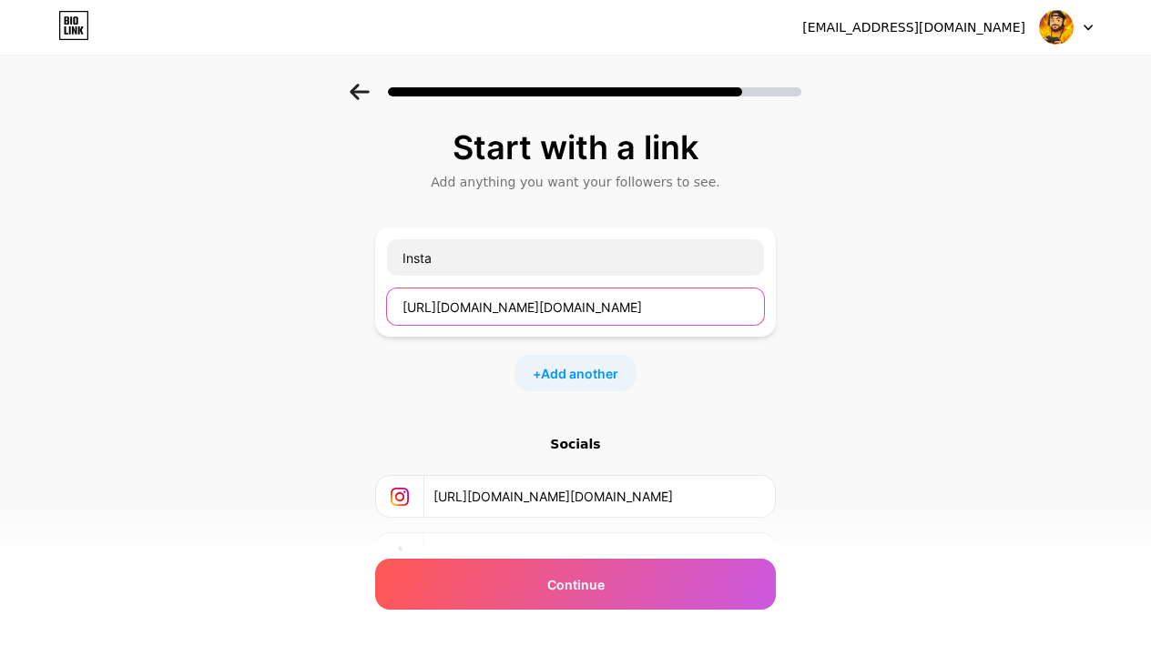
drag, startPoint x: 711, startPoint y: 310, endPoint x: 270, endPoint y: 289, distance: 442.1
click at [270, 289] on div "Start with a link Add anything you want your followers to see. Insta [URL][DOMA…" at bounding box center [575, 404] width 1151 height 640
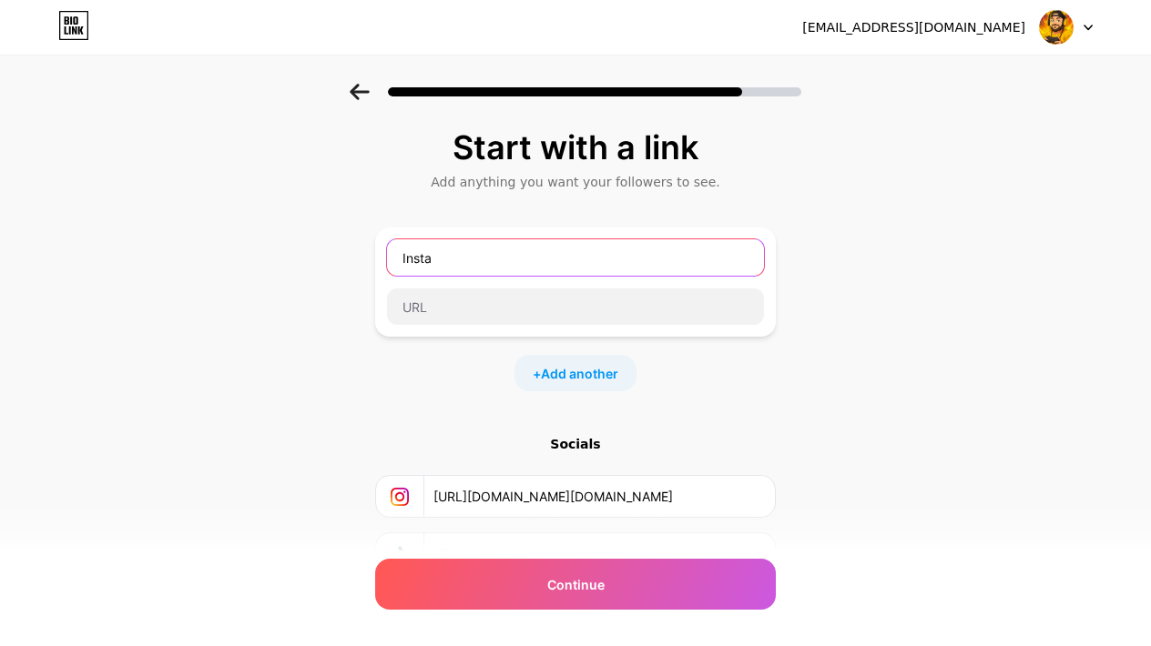
drag, startPoint x: 466, startPoint y: 253, endPoint x: 256, endPoint y: 253, distance: 210.3
click at [256, 253] on div "Start with a link Add anything you want your followers to see. Insta + Add anot…" at bounding box center [575, 404] width 1151 height 640
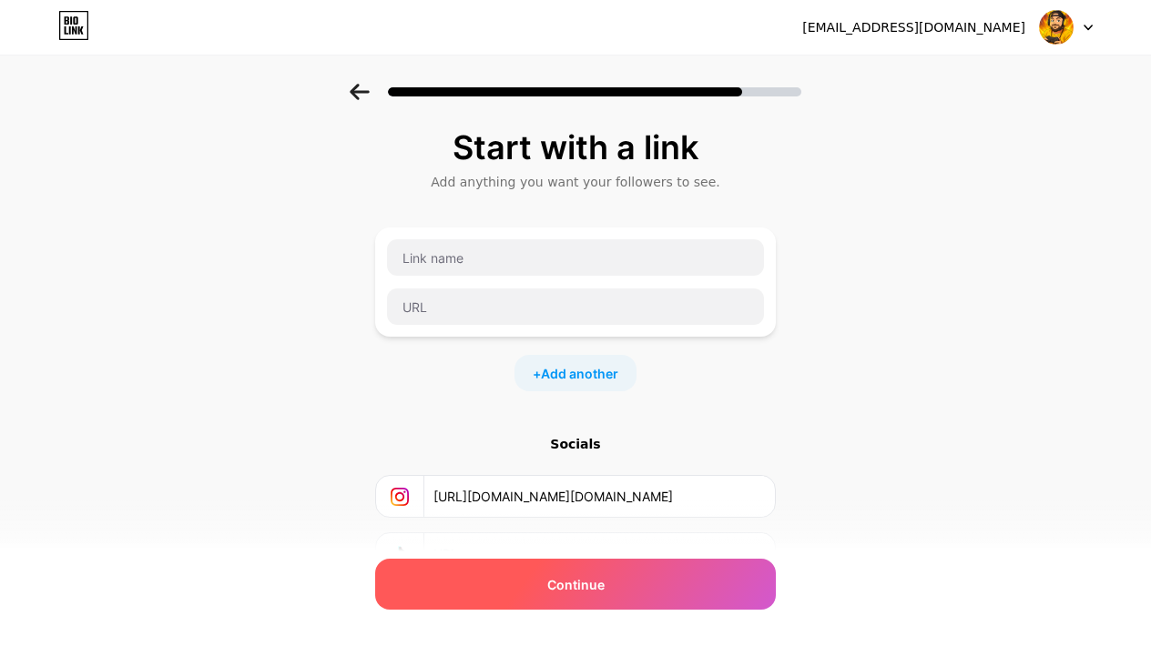
click at [485, 578] on div "Continue" at bounding box center [575, 584] width 401 height 51
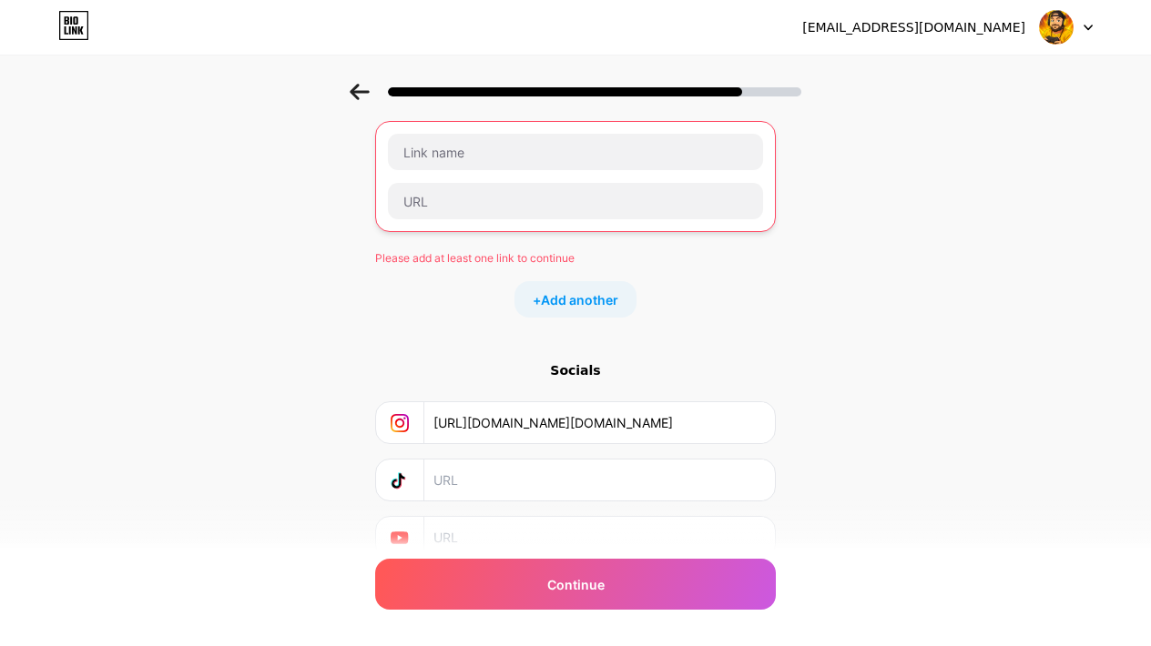
scroll to position [113, 0]
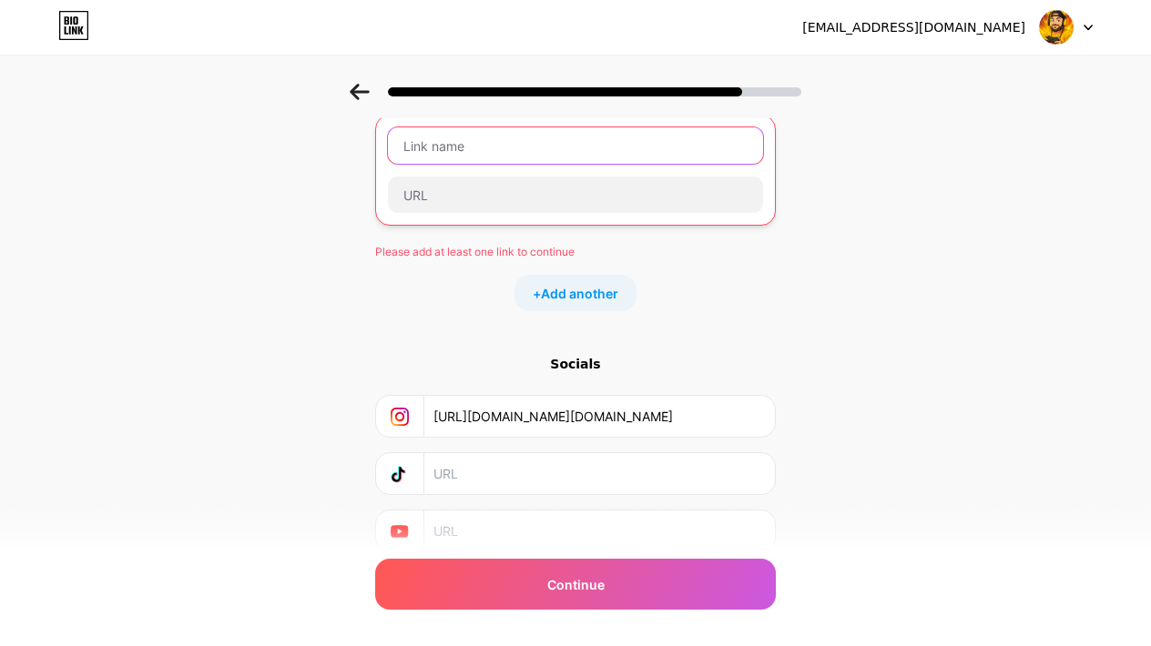
click at [477, 147] on input "text" at bounding box center [575, 145] width 375 height 36
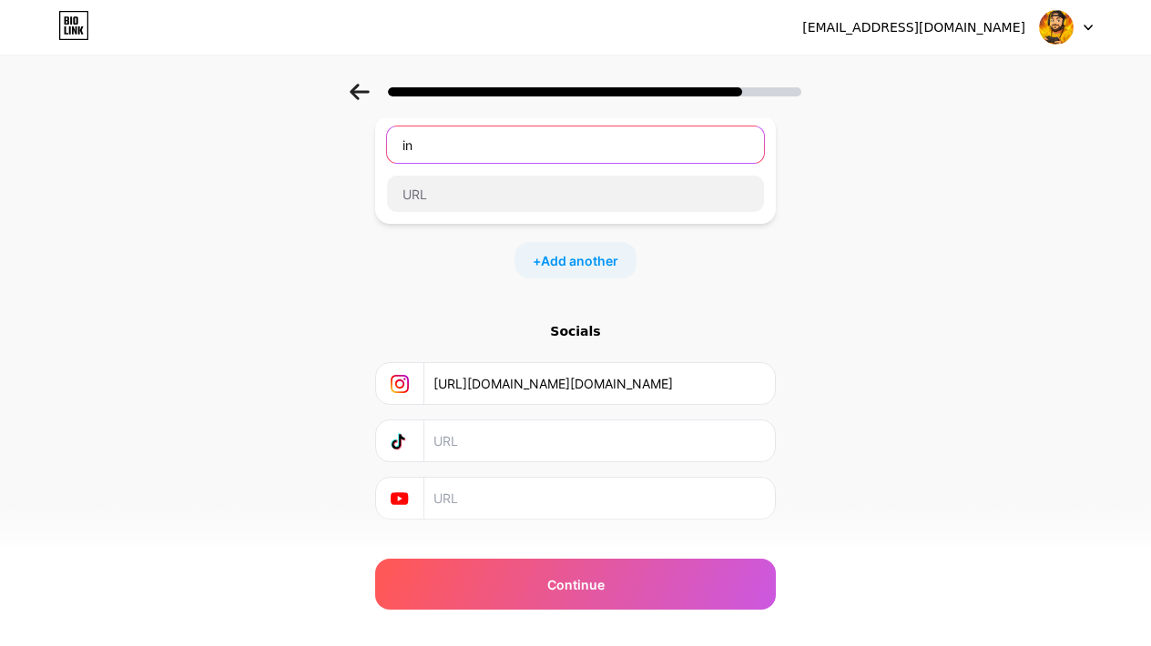
type input "i"
type input "Insta"
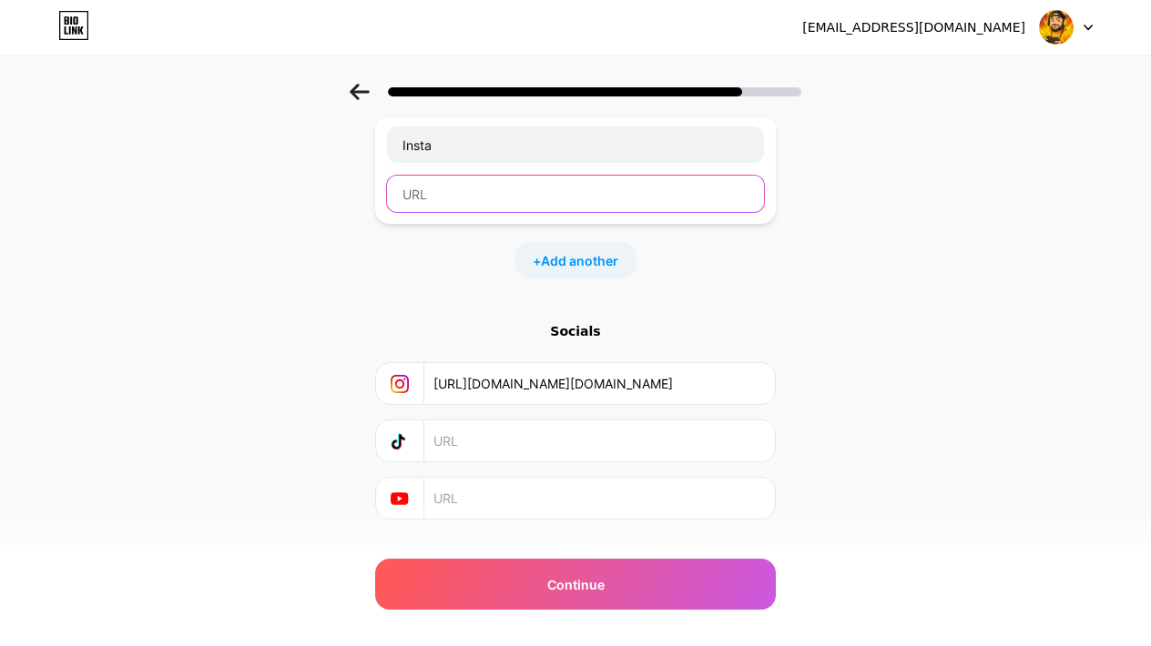
click at [475, 198] on input "text" at bounding box center [575, 194] width 377 height 36
paste input "[URL][DOMAIN_NAME][DOMAIN_NAME]"
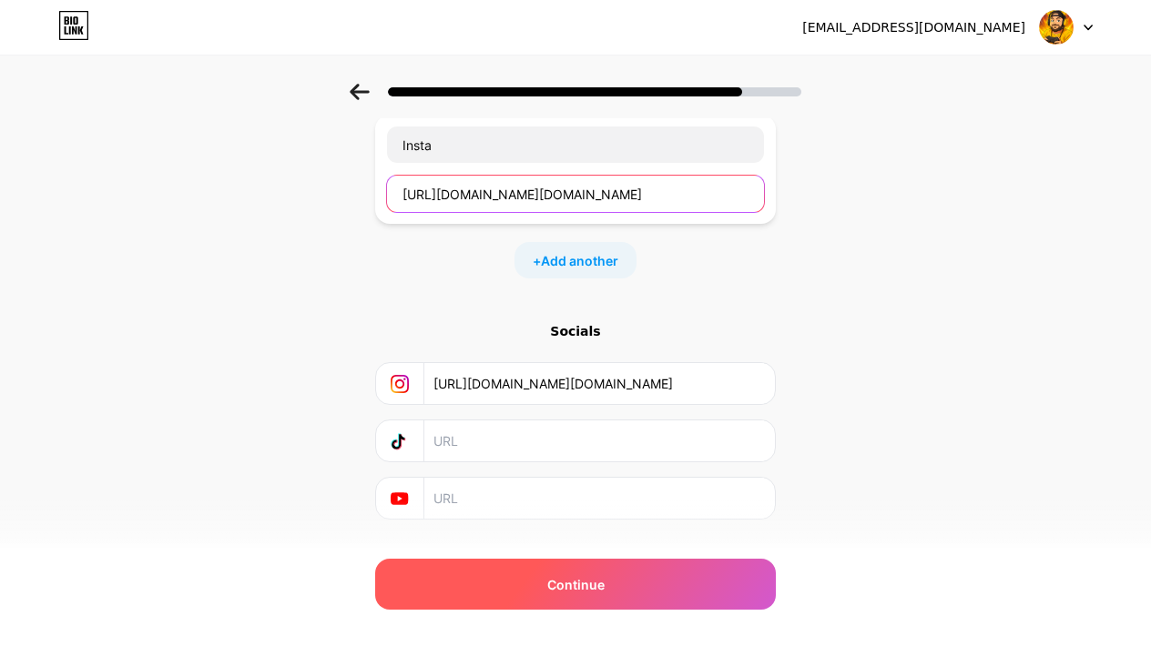
type input "[URL][DOMAIN_NAME][DOMAIN_NAME]"
click at [508, 589] on div "Continue" at bounding box center [575, 584] width 401 height 51
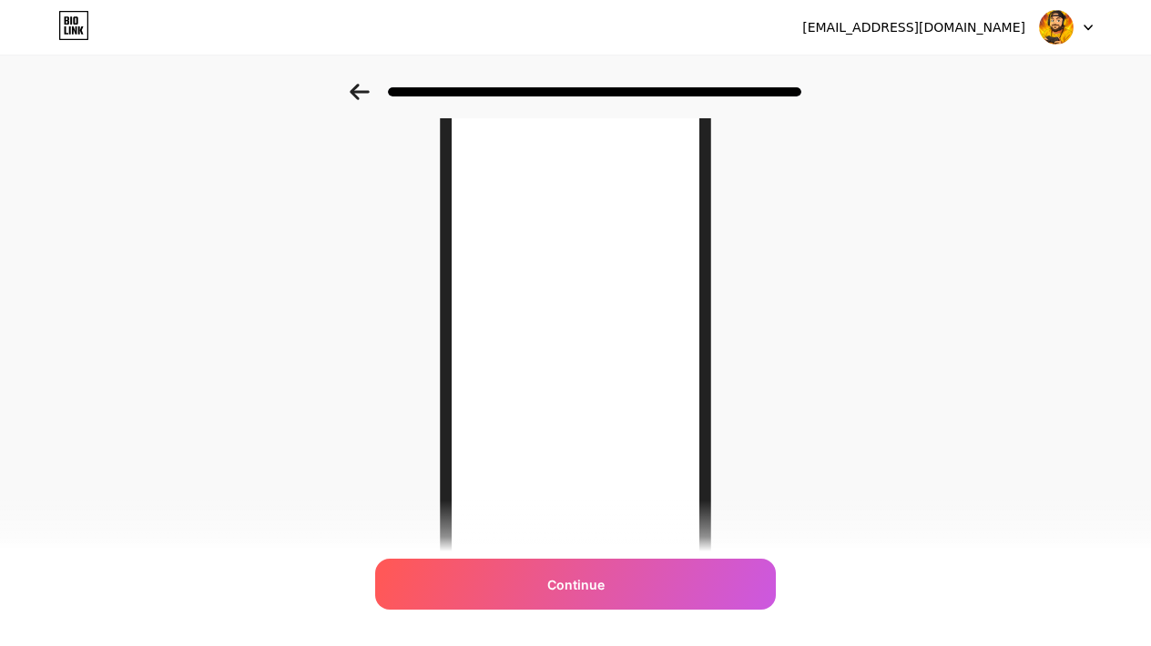
scroll to position [0, 0]
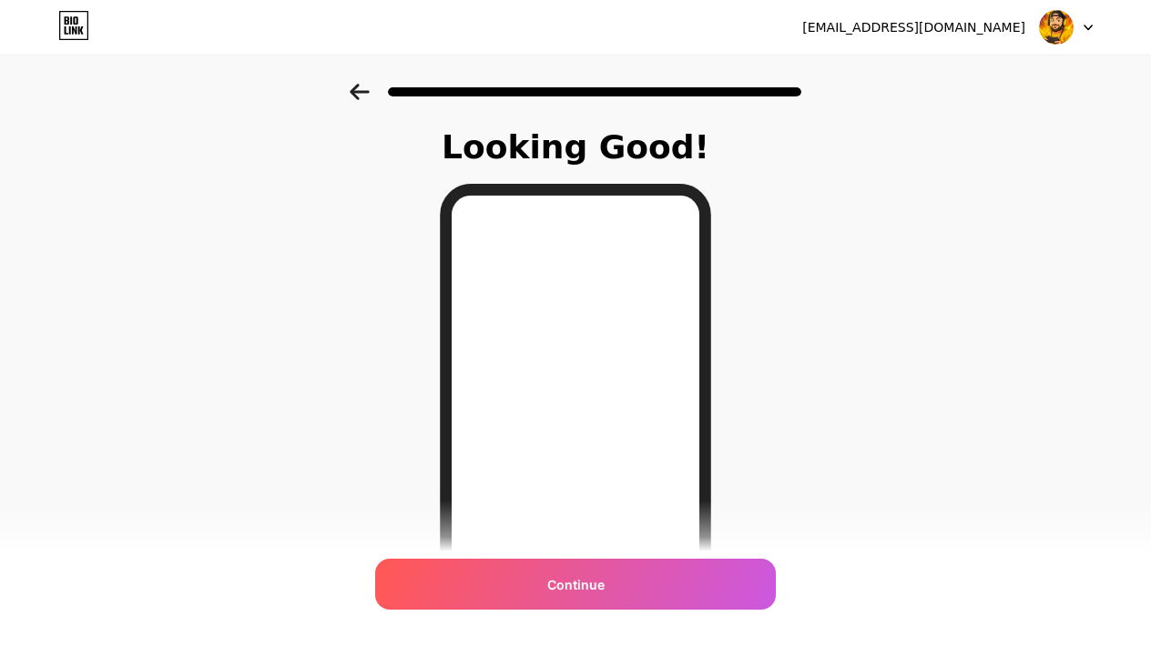
click at [353, 89] on icon at bounding box center [359, 92] width 19 height 16
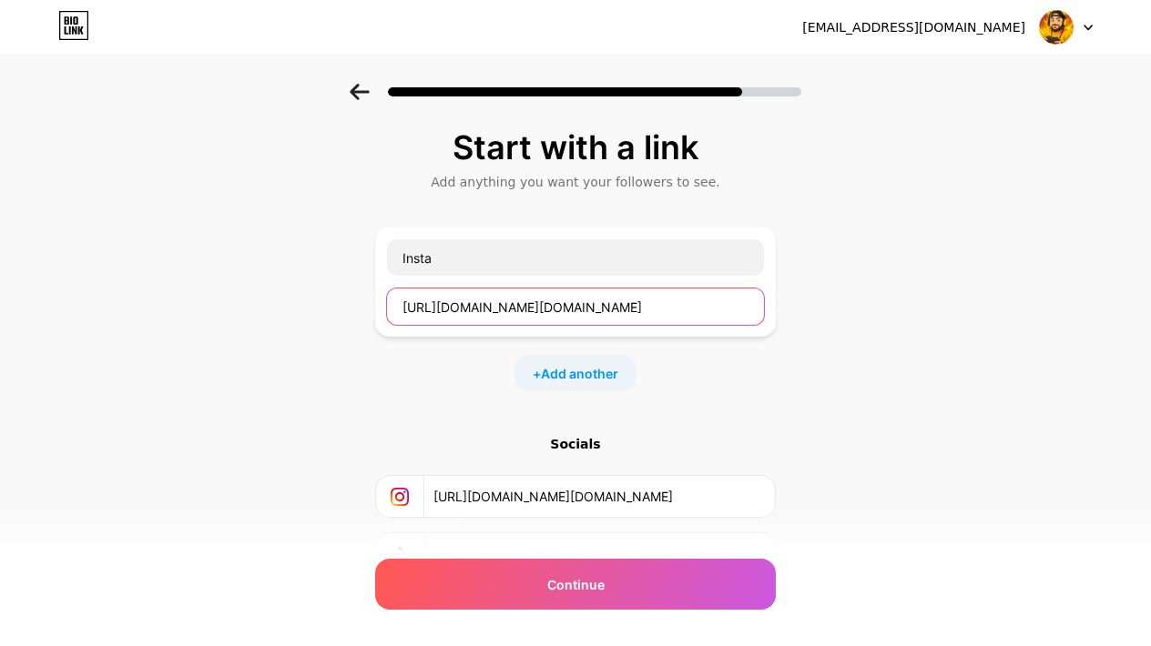
click at [591, 302] on input "[URL][DOMAIN_NAME][DOMAIN_NAME]" at bounding box center [575, 307] width 377 height 36
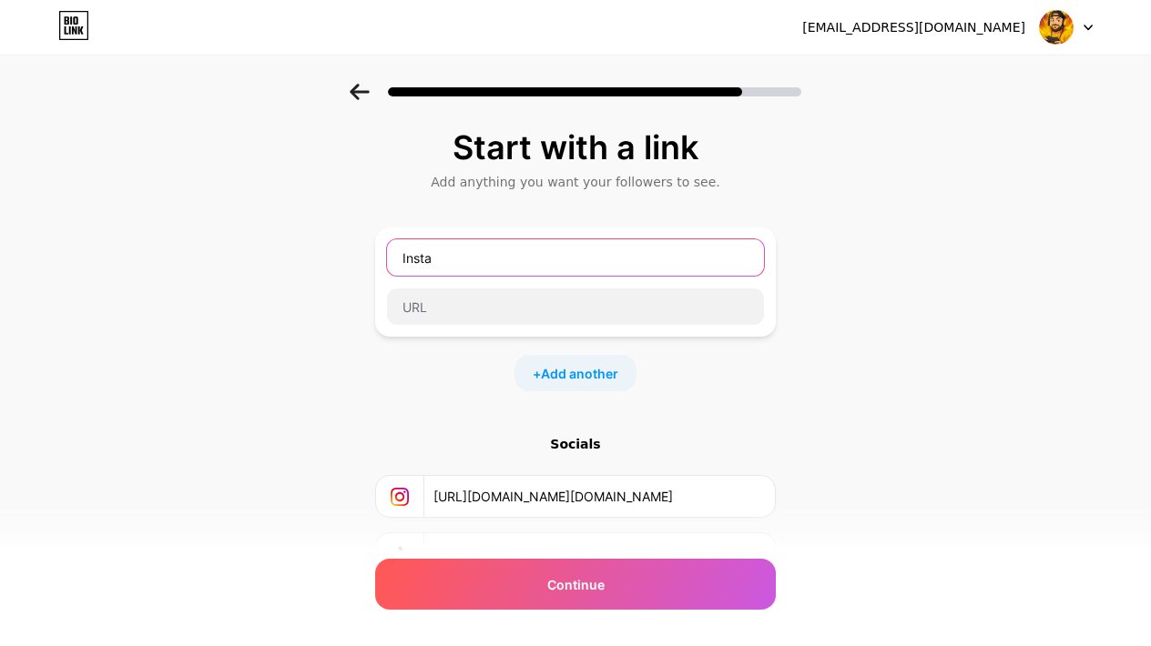
click at [569, 260] on input "Insta" at bounding box center [575, 257] width 377 height 36
type input "I"
type input "d"
type input "Discord"
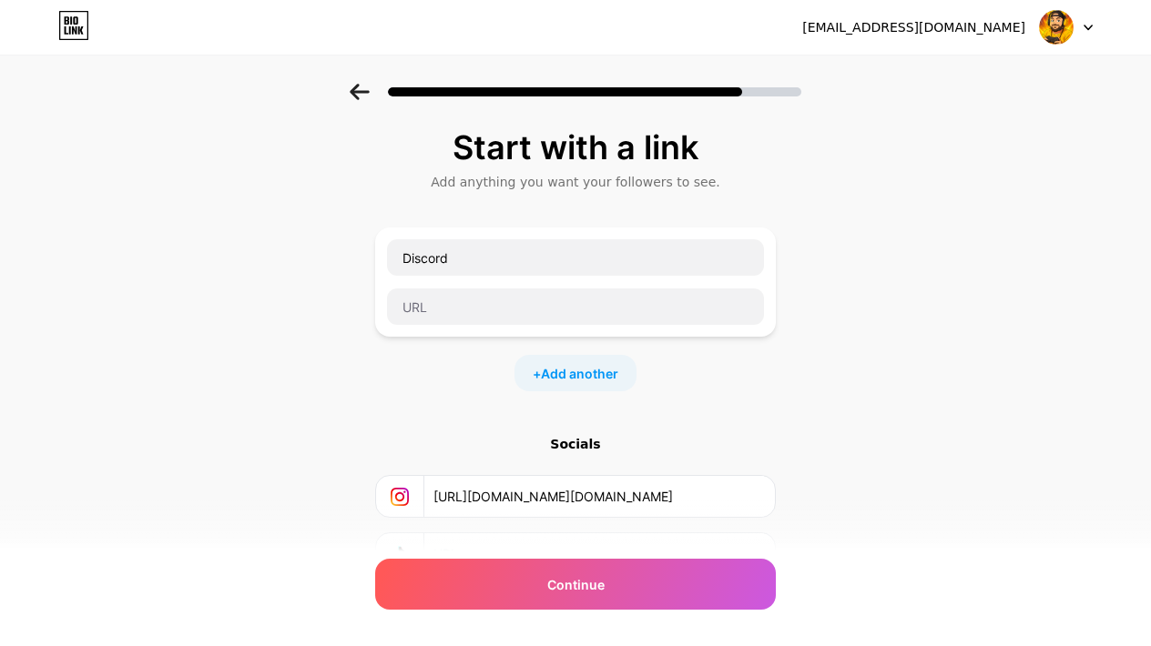
click at [725, 392] on div "Start with a link Add anything you want your followers to see. Discord + Add an…" at bounding box center [575, 381] width 401 height 504
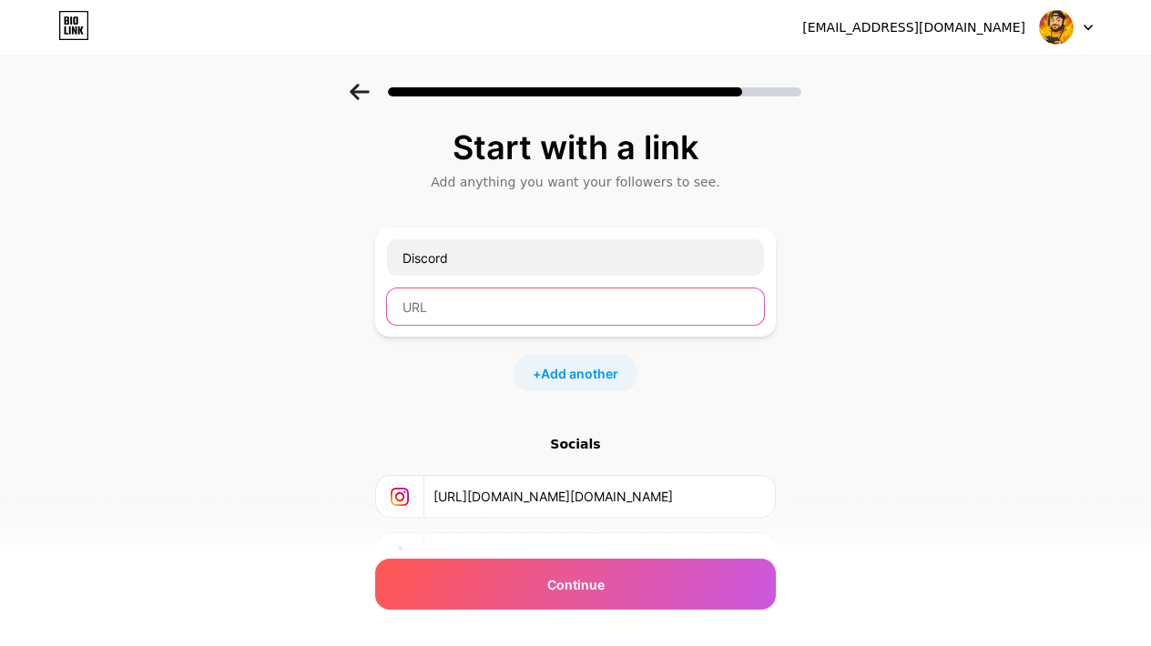
click at [524, 309] on input "text" at bounding box center [575, 307] width 377 height 36
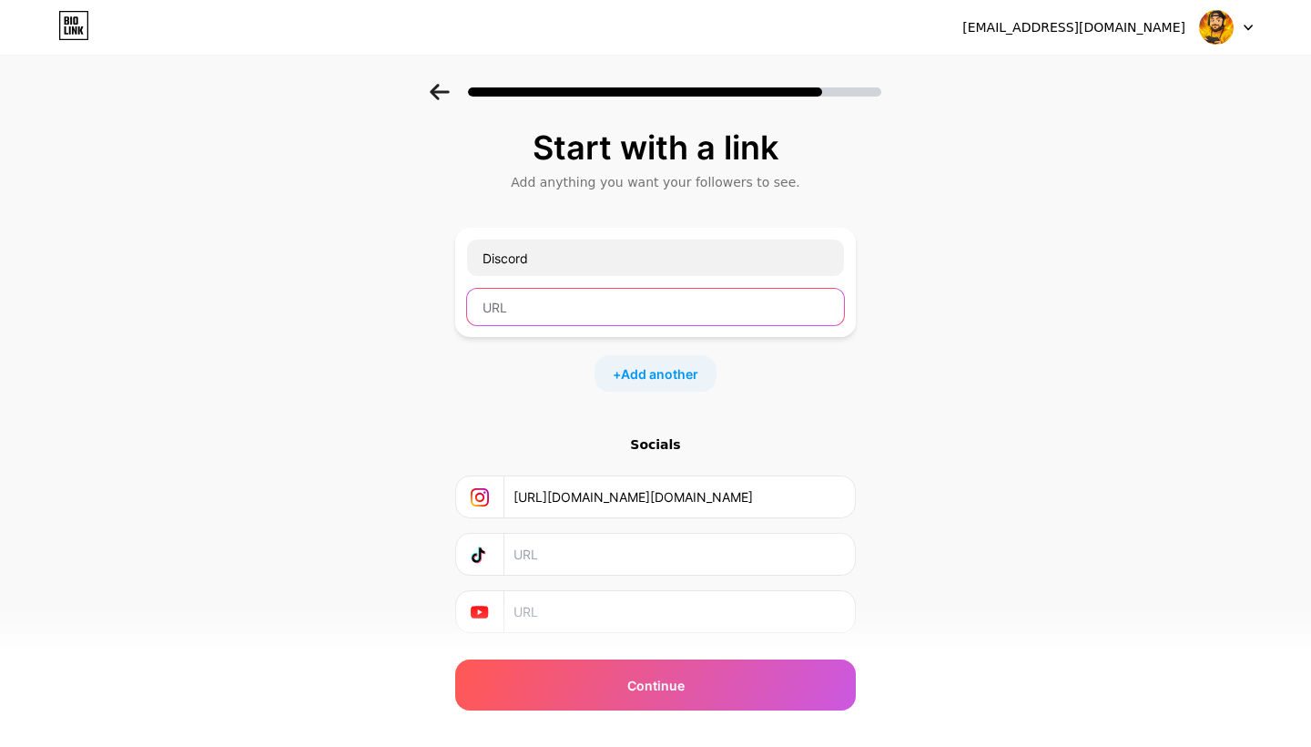
paste input "[URL][DOMAIN_NAME]"
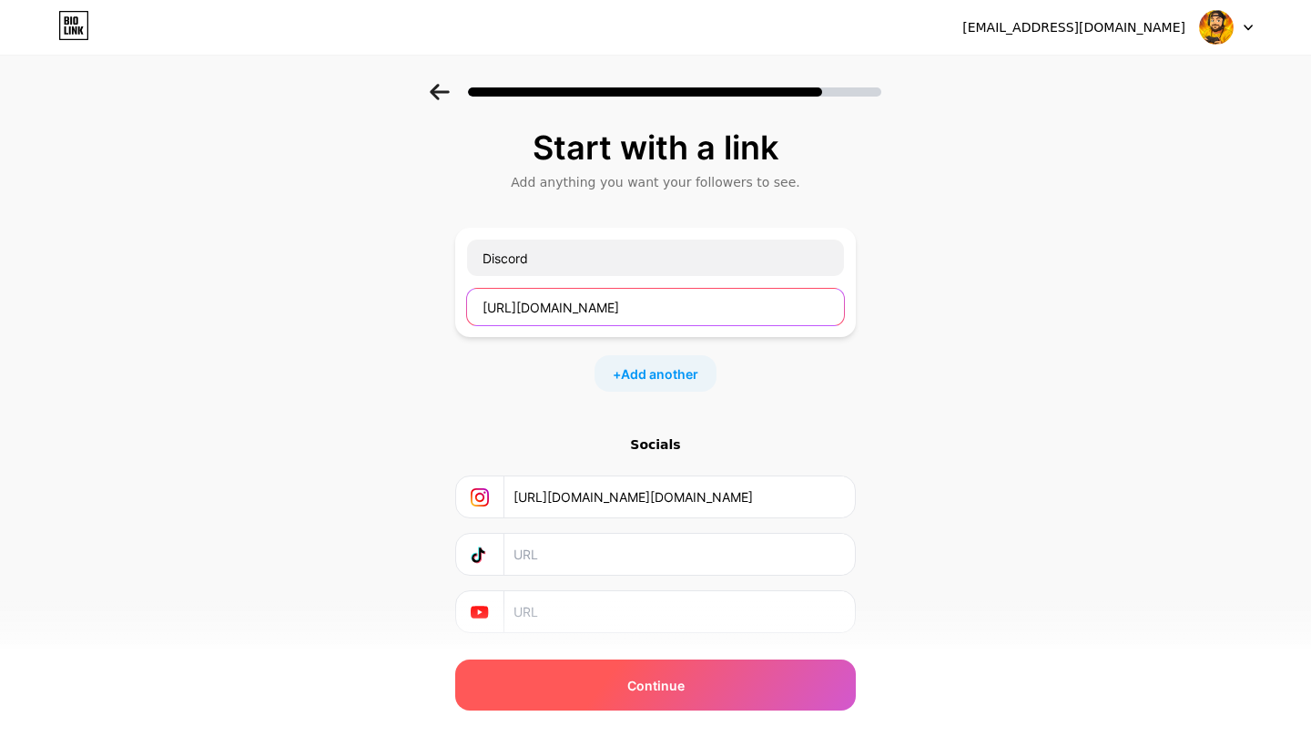
type input "[URL][DOMAIN_NAME]"
click at [636, 646] on span "Continue" at bounding box center [655, 685] width 57 height 19
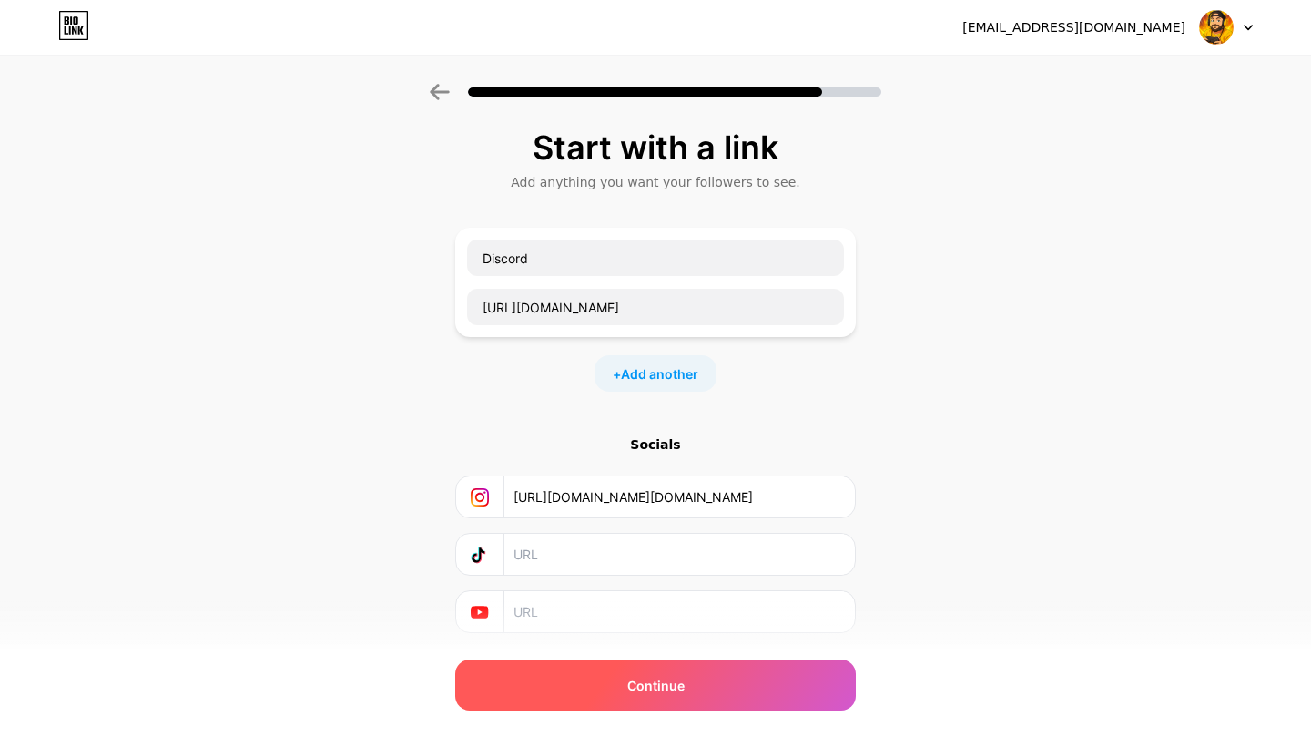
click at [623, 646] on div "Continue" at bounding box center [655, 684] width 401 height 51
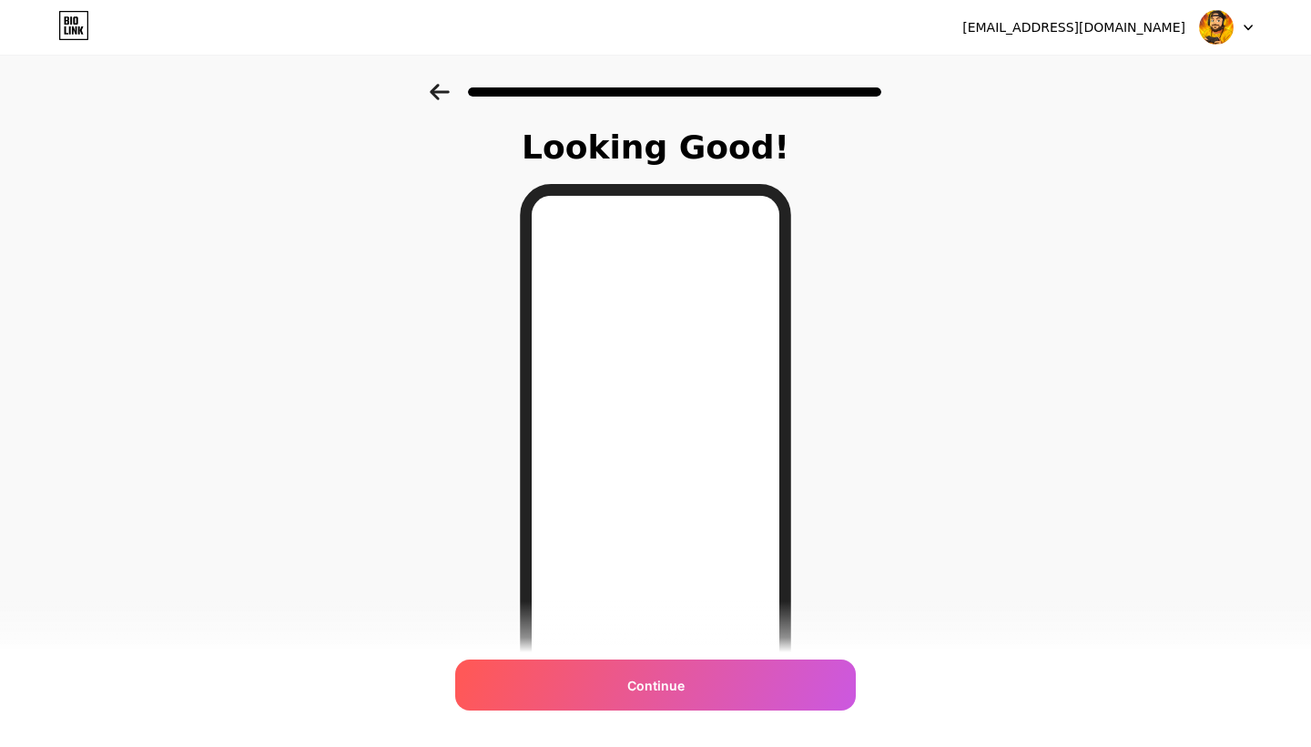
click at [442, 95] on icon at bounding box center [440, 92] width 20 height 16
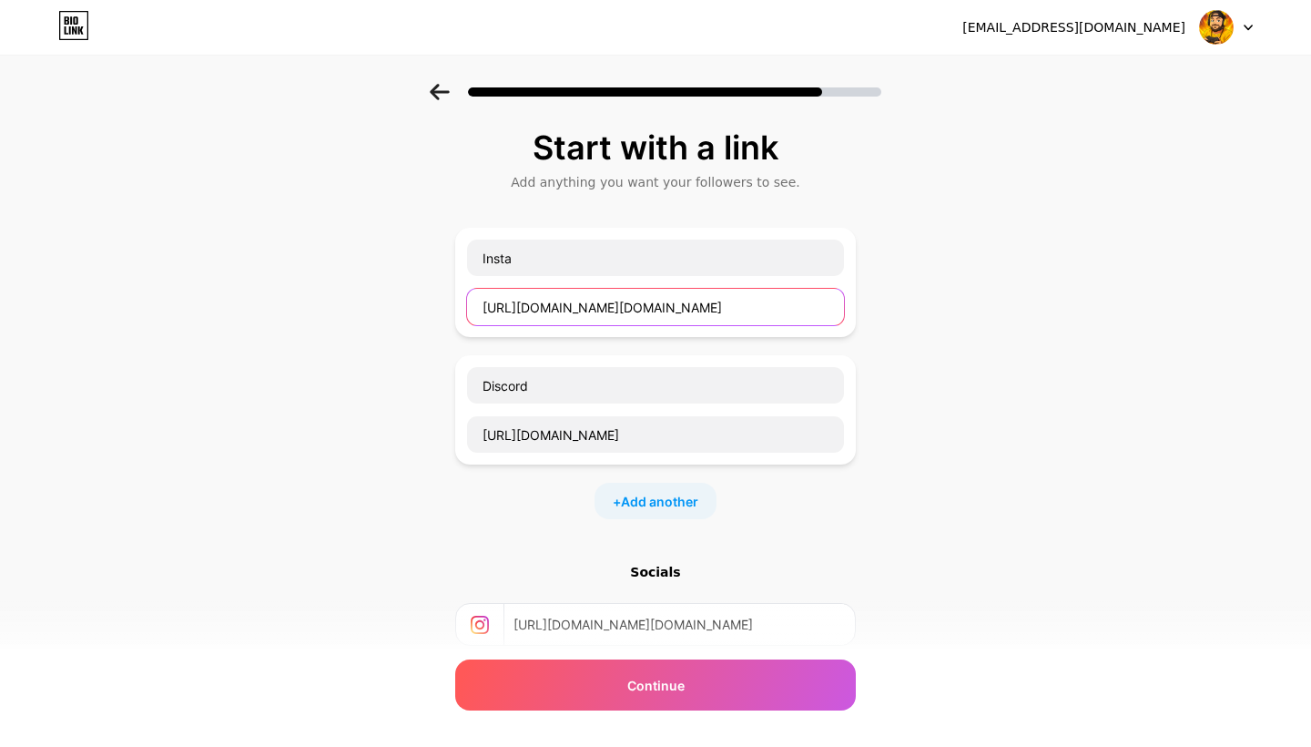
drag, startPoint x: 766, startPoint y: 308, endPoint x: 375, endPoint y: 298, distance: 390.7
click at [375, 298] on div "Start with a link Add anything you want your followers to see. Insta [URL][DOMA…" at bounding box center [655, 468] width 1311 height 768
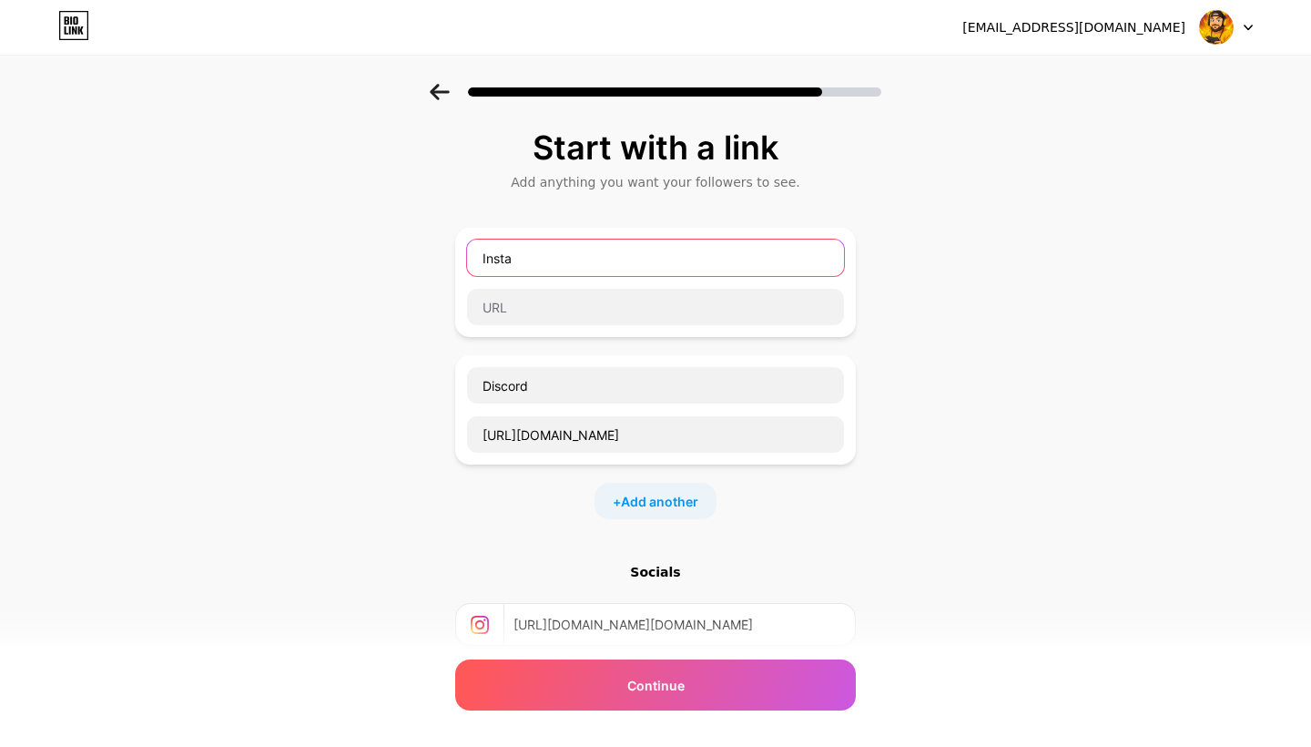
drag, startPoint x: 525, startPoint y: 255, endPoint x: 341, endPoint y: 258, distance: 184.8
click at [341, 258] on div "Start with a link Add anything you want your followers to see. Insta Discord [U…" at bounding box center [655, 468] width 1311 height 768
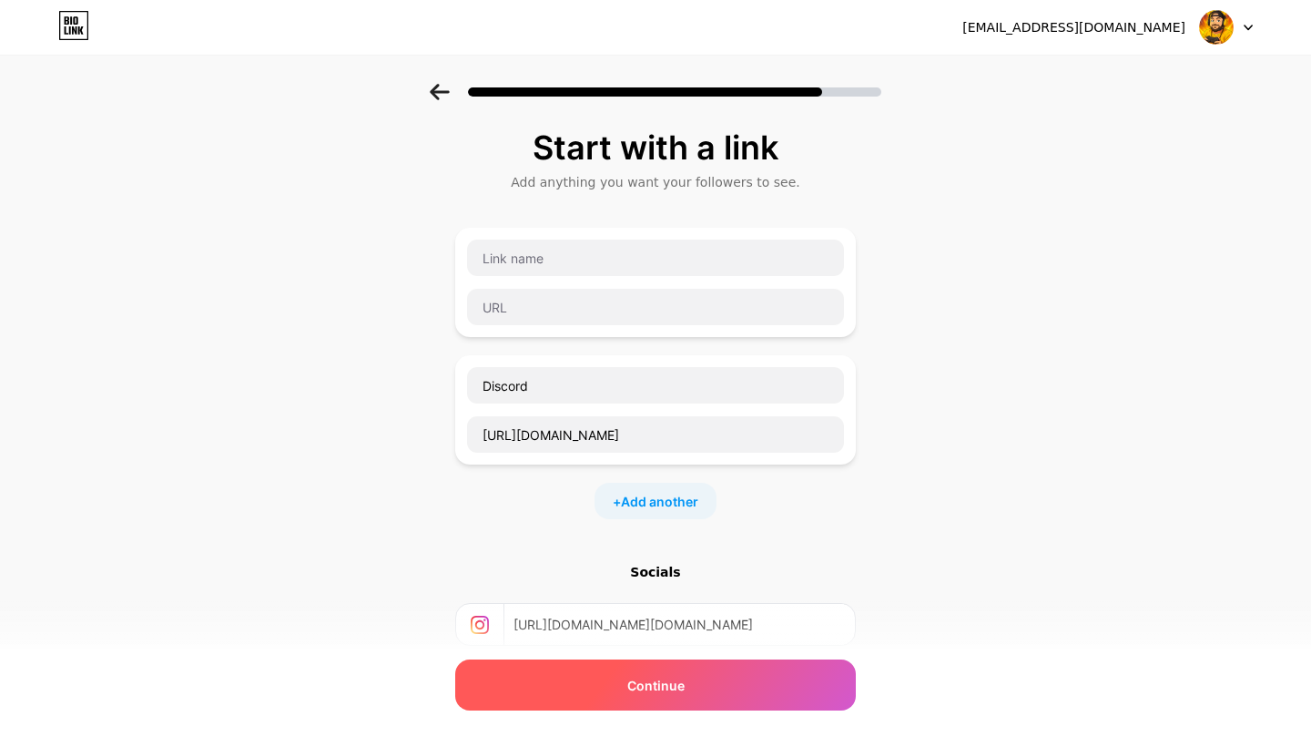
click at [566, 646] on div "Continue" at bounding box center [655, 684] width 401 height 51
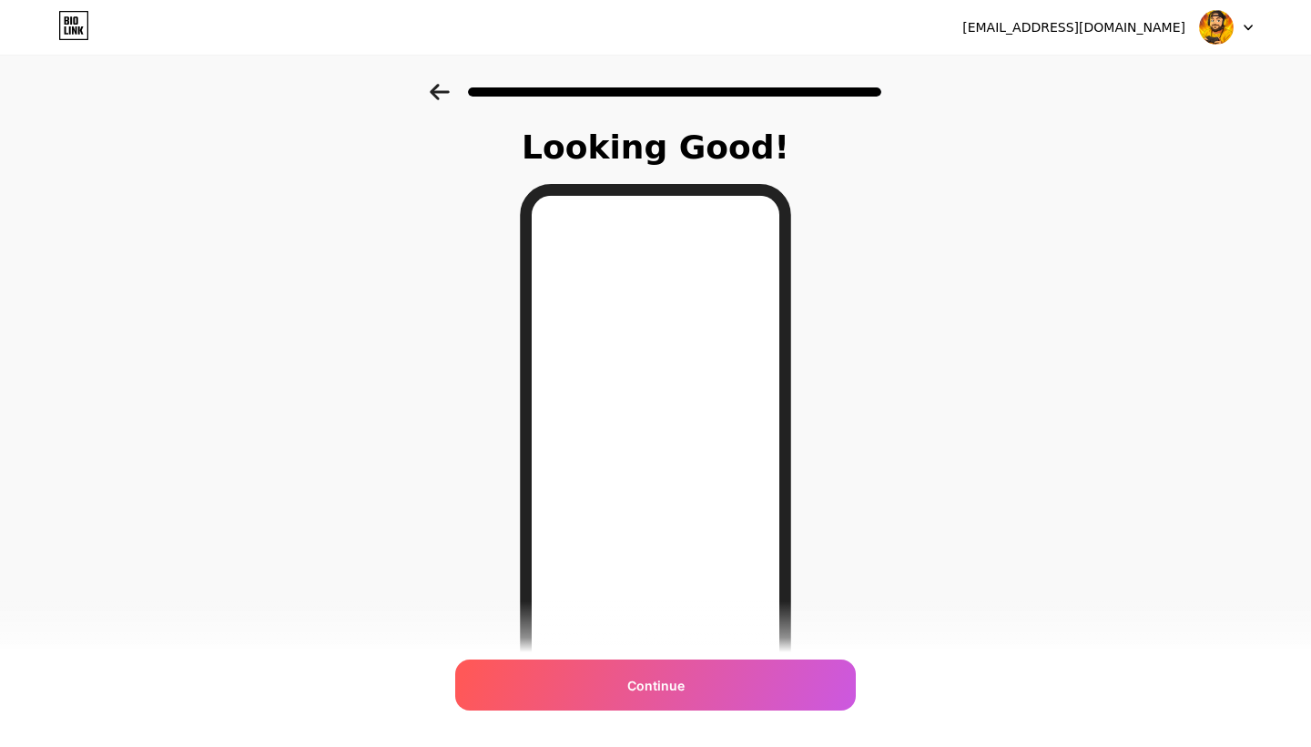
click at [435, 97] on icon at bounding box center [439, 92] width 19 height 16
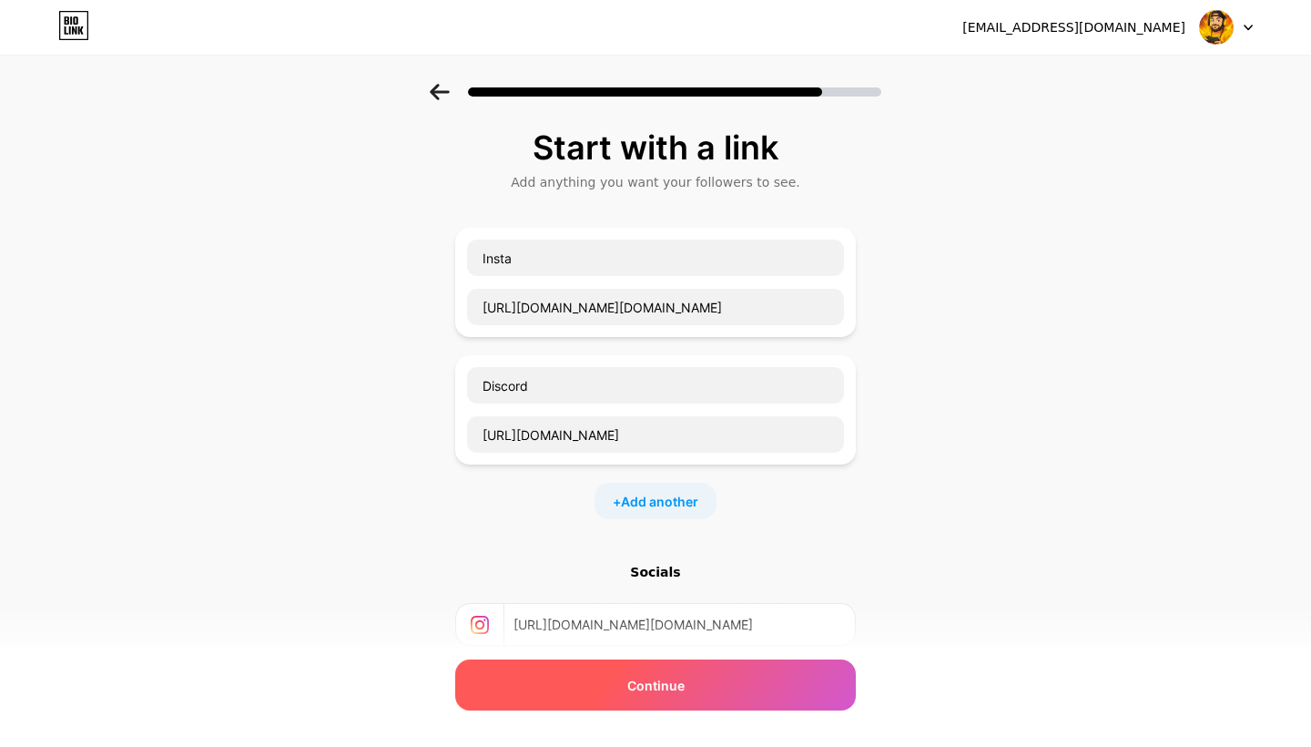
click at [618, 646] on div "Continue" at bounding box center [655, 684] width 401 height 51
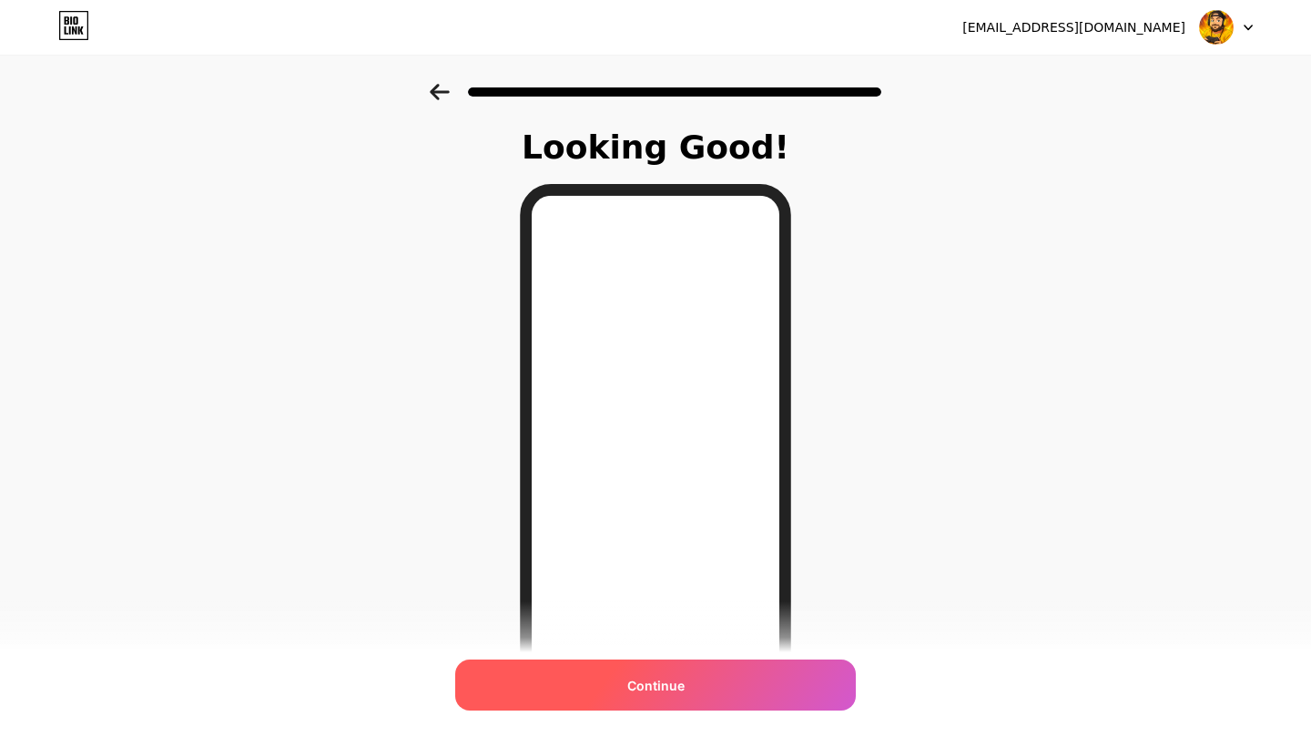
click at [639, 646] on span "Continue" at bounding box center [655, 685] width 57 height 19
